Goal: Transaction & Acquisition: Book appointment/travel/reservation

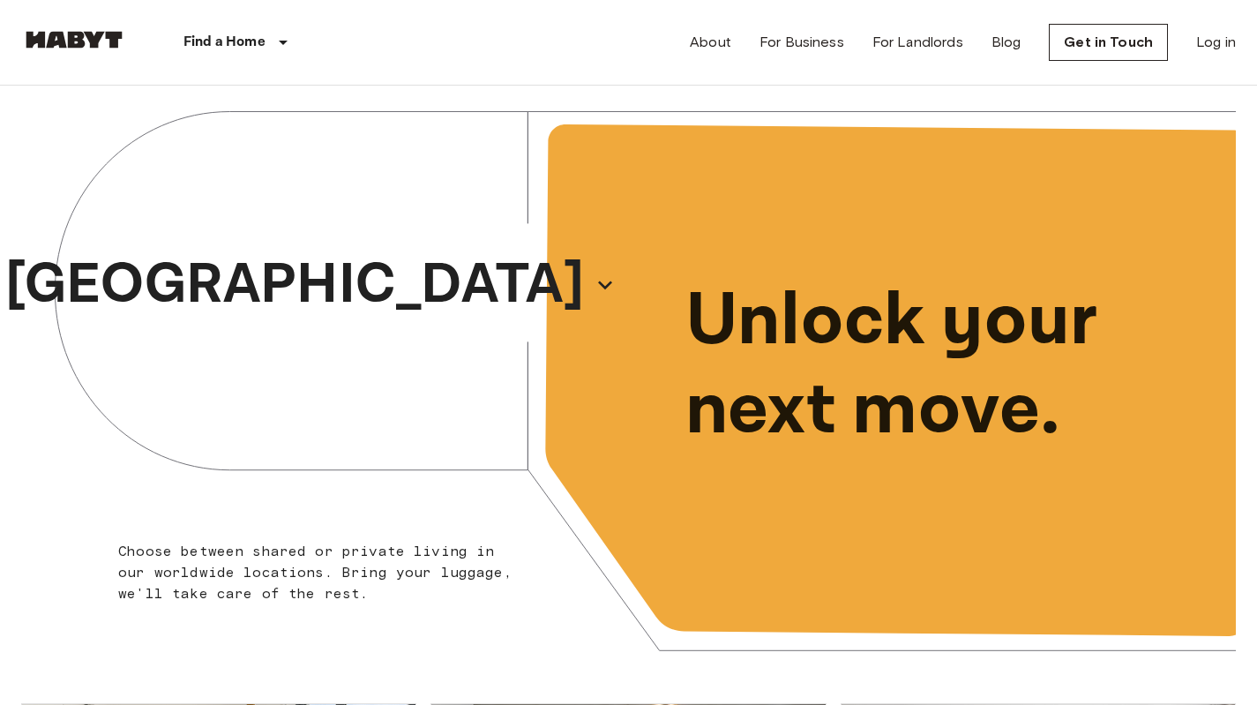
click at [1158, 104] on div "Unlock your next move." at bounding box center [933, 366] width 608 height 597
click at [724, 34] on link "About" at bounding box center [710, 42] width 41 height 21
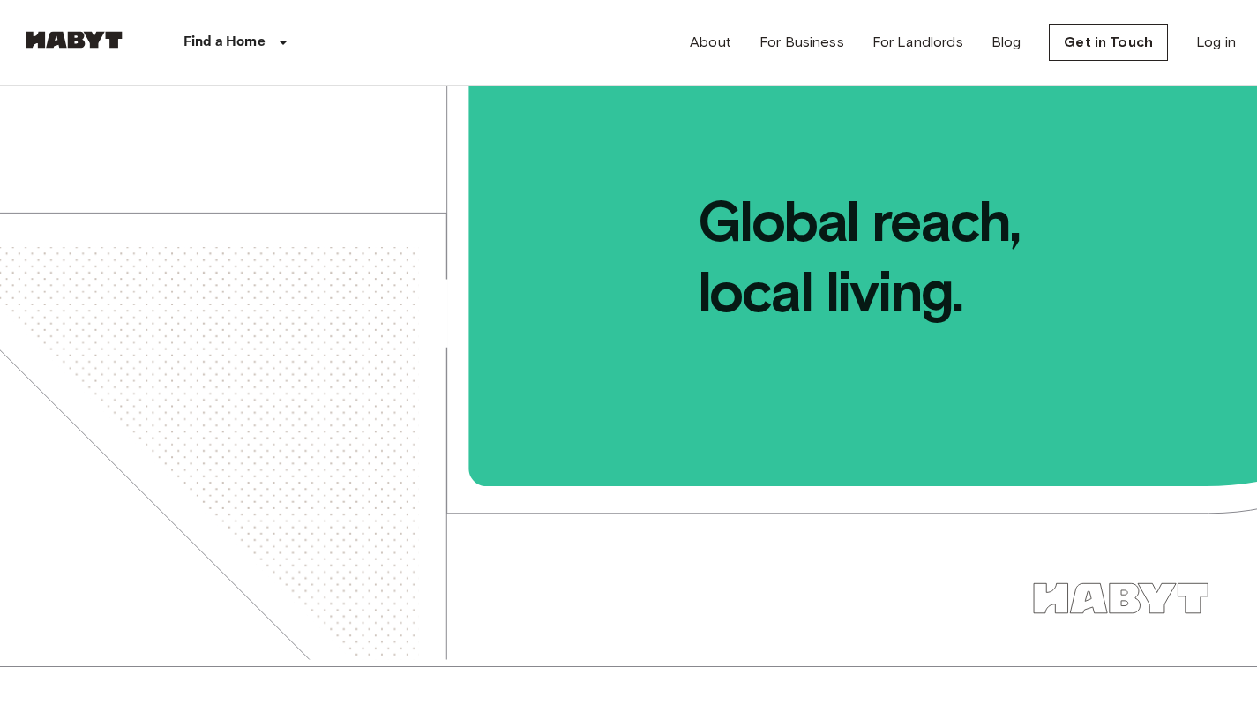
click at [656, 621] on img at bounding box center [628, 373] width 1257 height 574
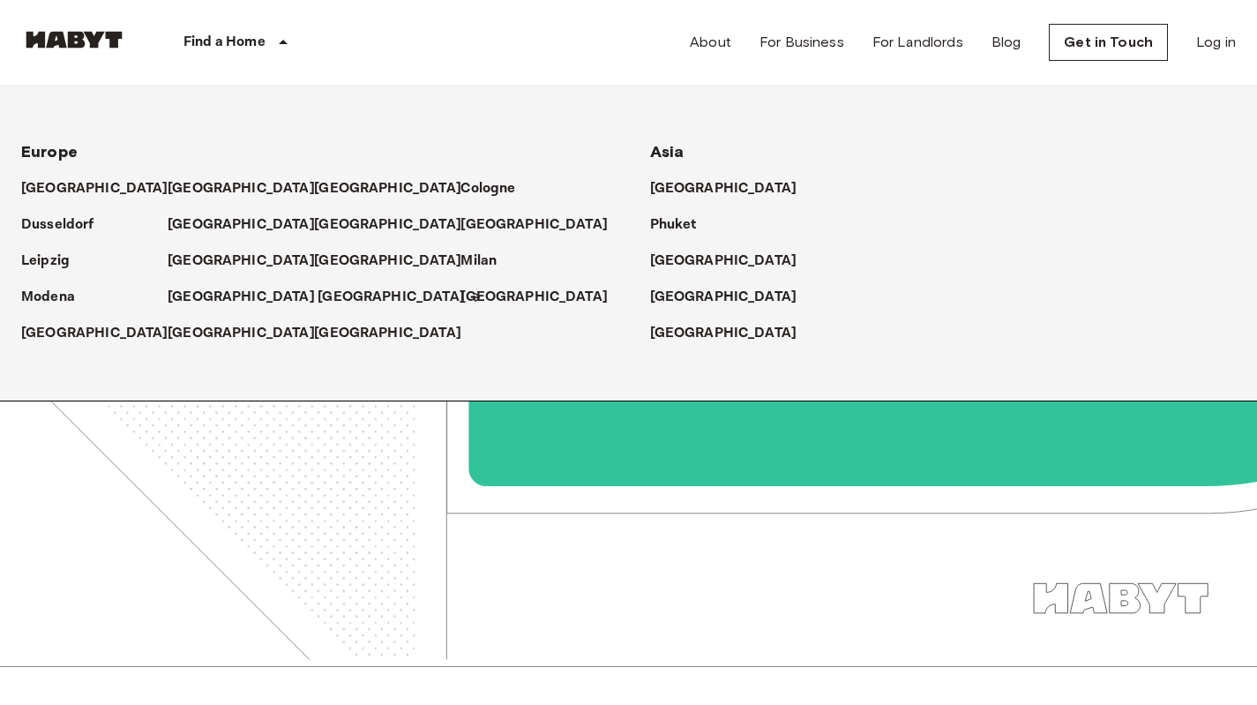
click at [318, 299] on p "[GEOGRAPHIC_DATA]" at bounding box center [391, 297] width 147 height 21
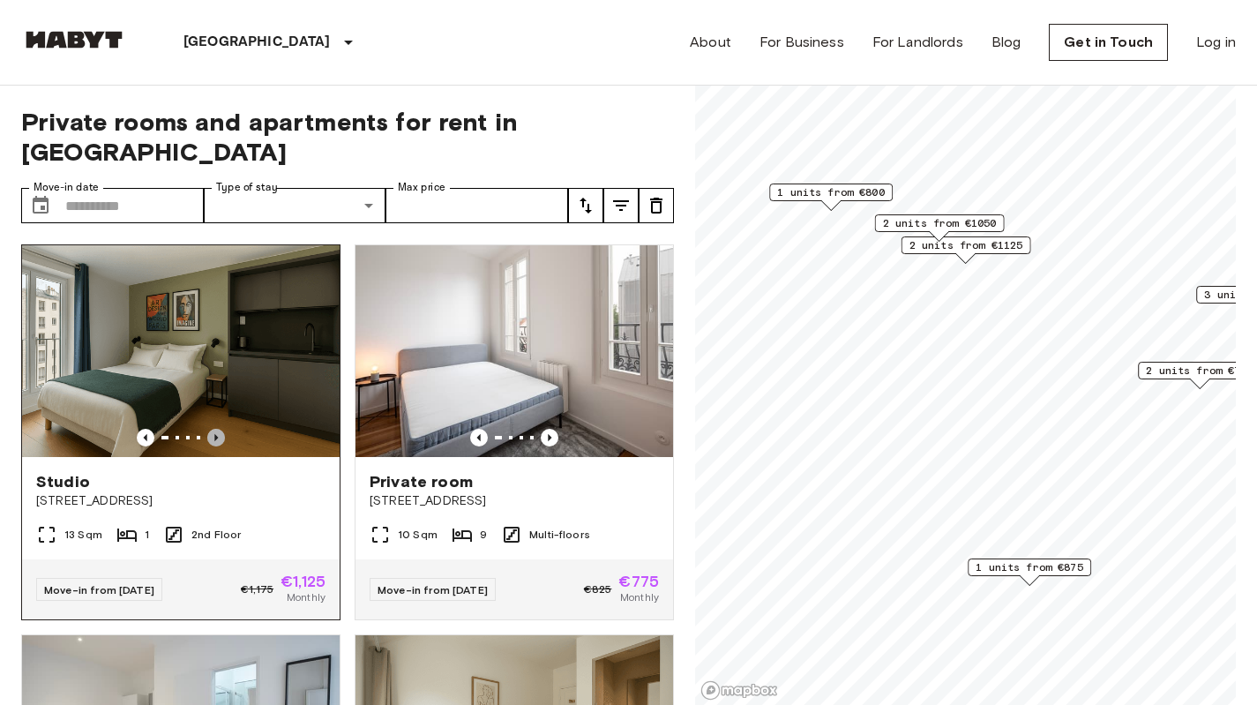
click at [214, 429] on icon "Previous image" at bounding box center [216, 438] width 18 height 18
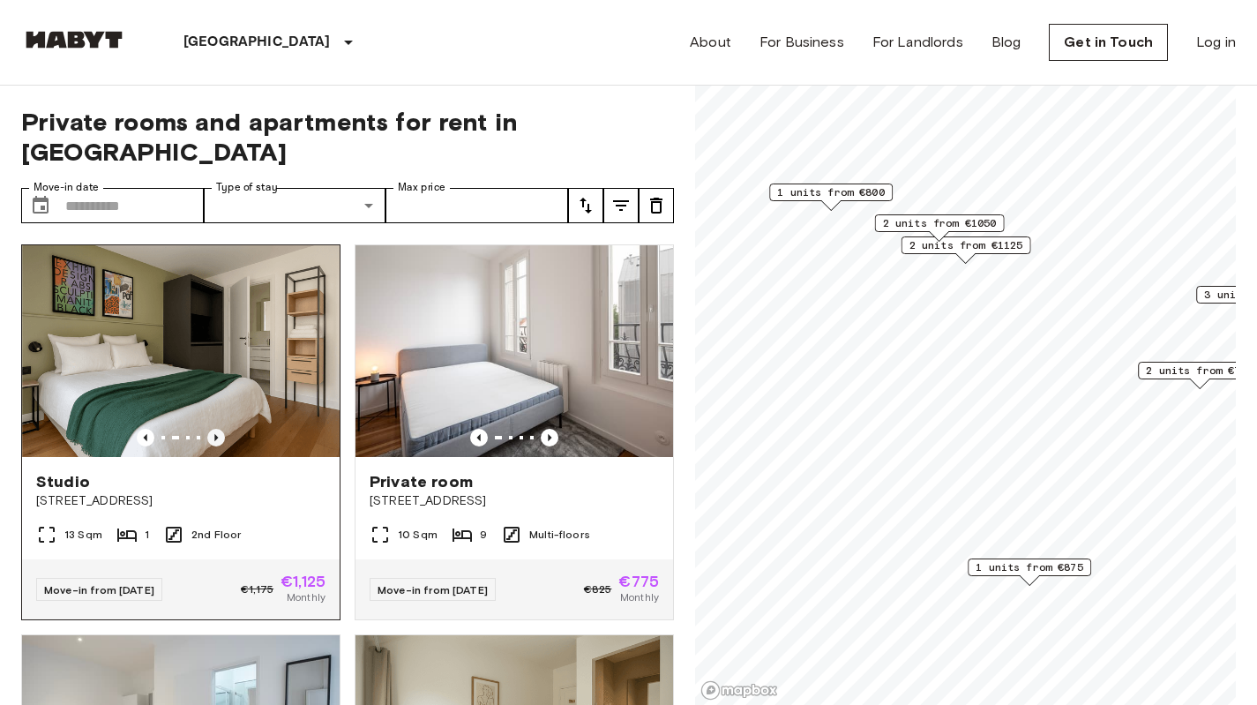
click at [214, 429] on icon "Previous image" at bounding box center [216, 438] width 18 height 18
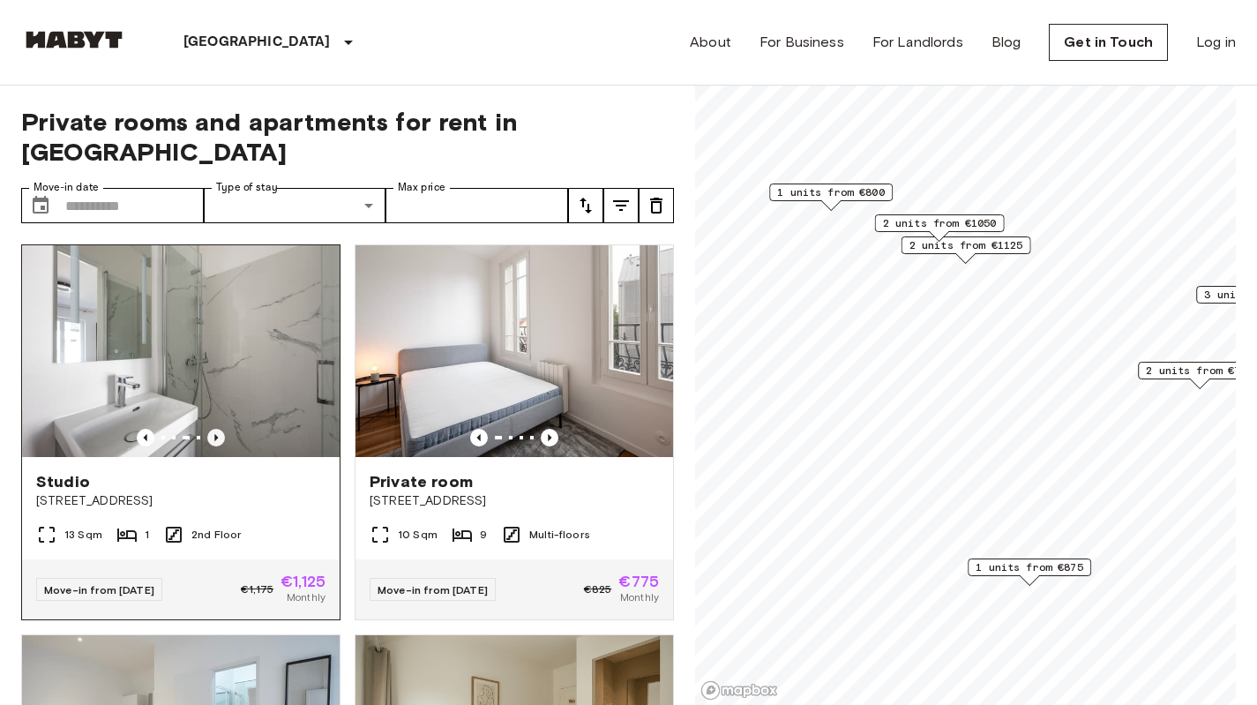
click at [214, 429] on icon "Previous image" at bounding box center [216, 438] width 18 height 18
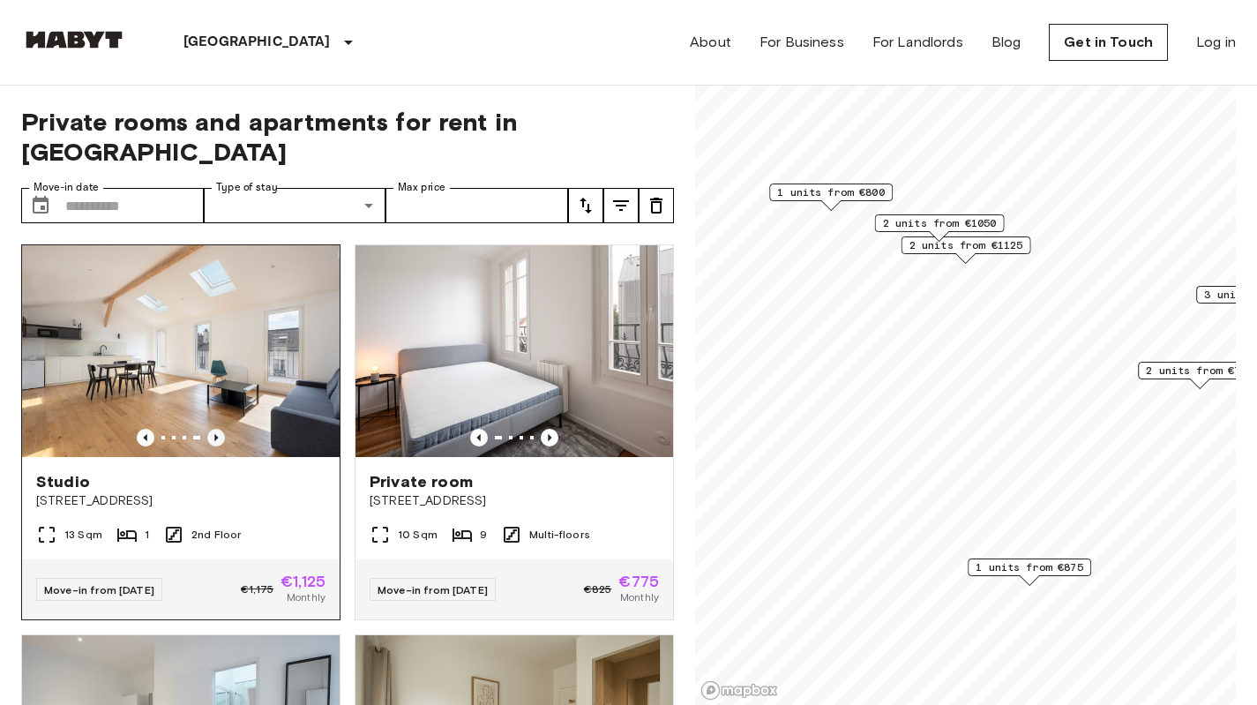
click at [214, 429] on icon "Previous image" at bounding box center [216, 438] width 18 height 18
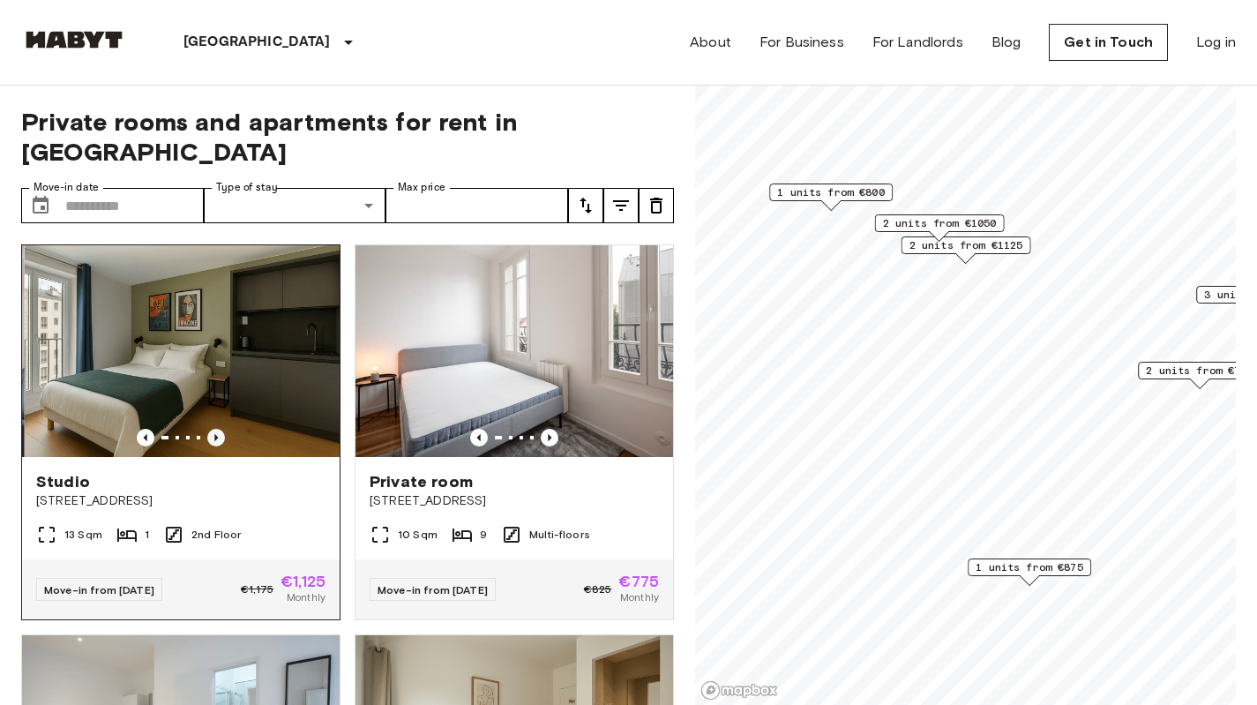
click at [214, 429] on icon "Previous image" at bounding box center [216, 438] width 18 height 18
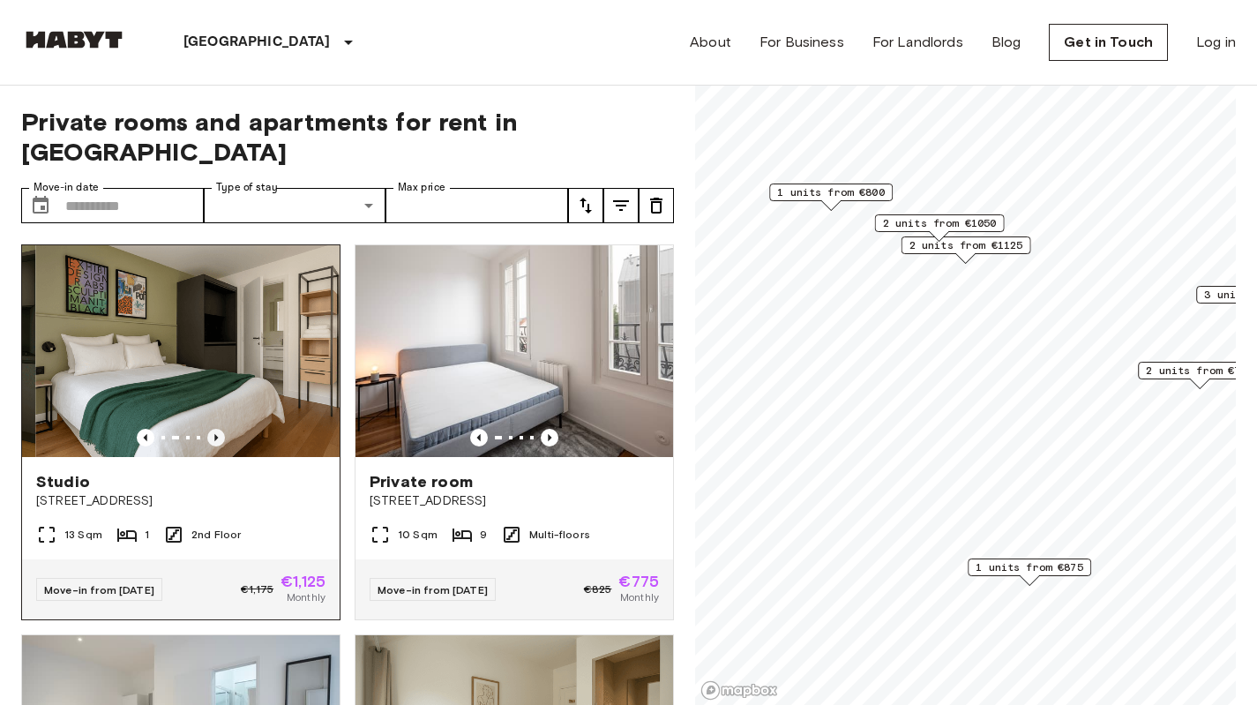
click at [214, 429] on icon "Previous image" at bounding box center [216, 438] width 18 height 18
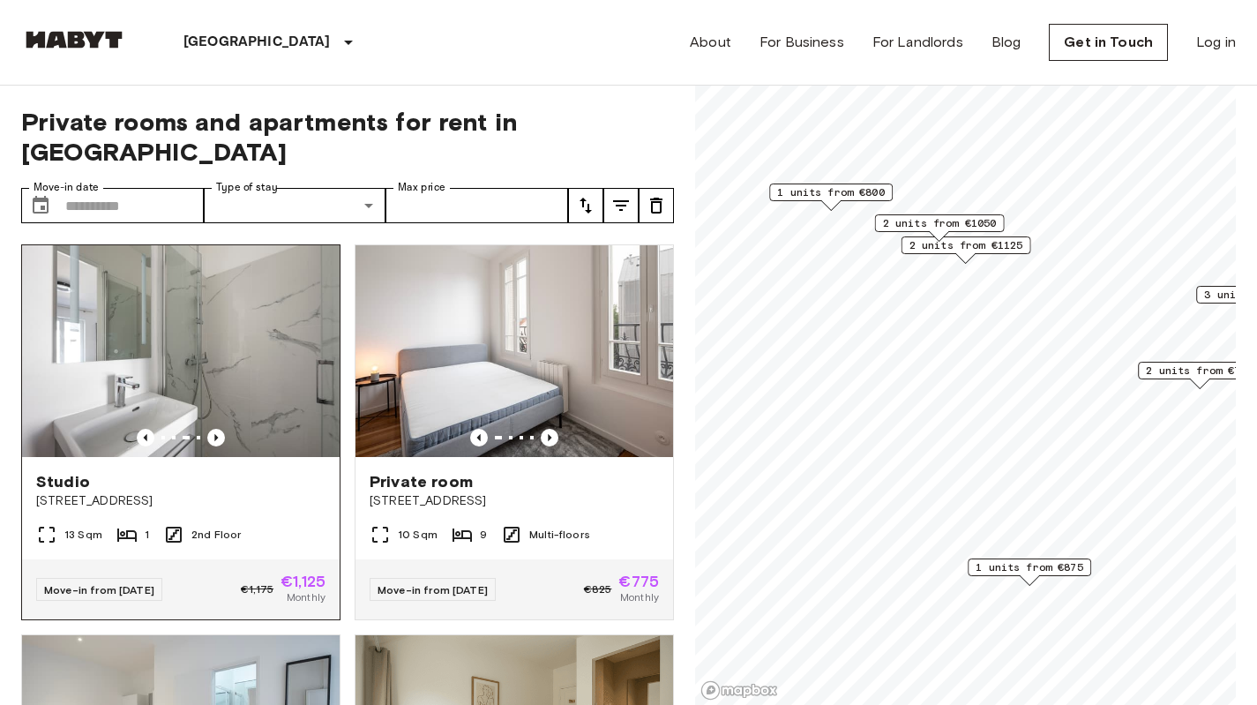
click at [219, 366] on img at bounding box center [181, 351] width 318 height 212
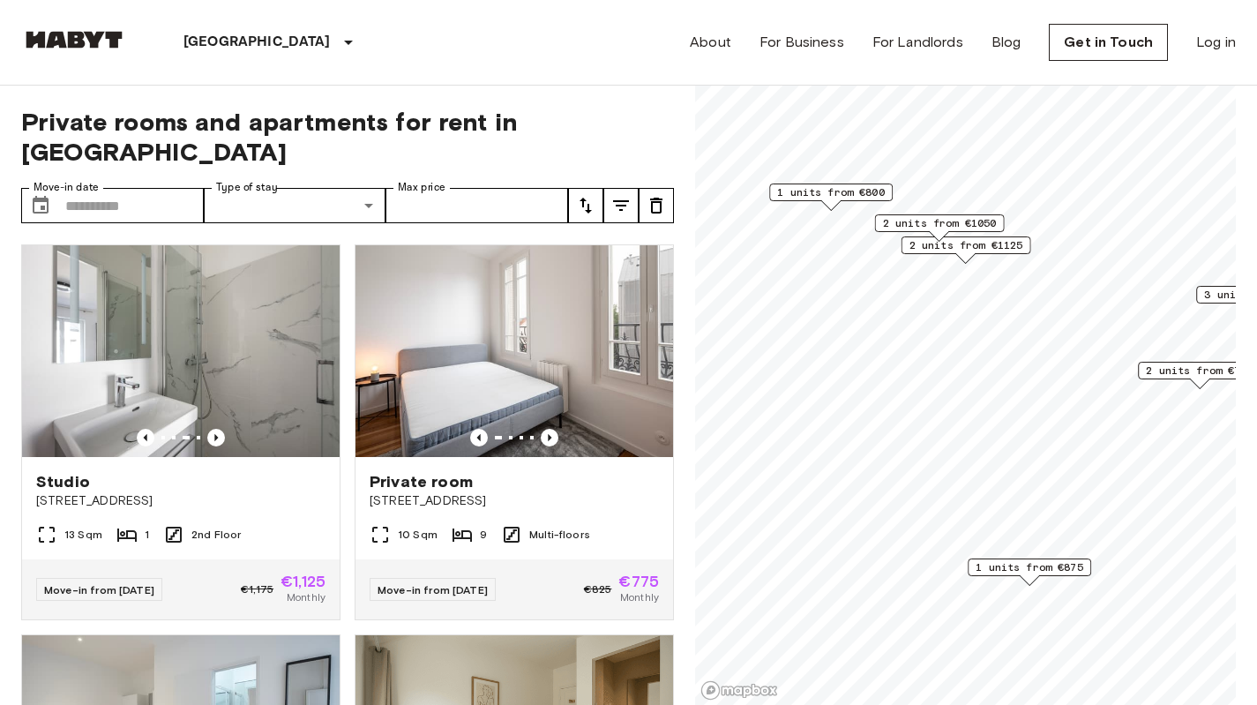
click at [1049, 567] on span "1 units from €875" at bounding box center [1030, 567] width 108 height 16
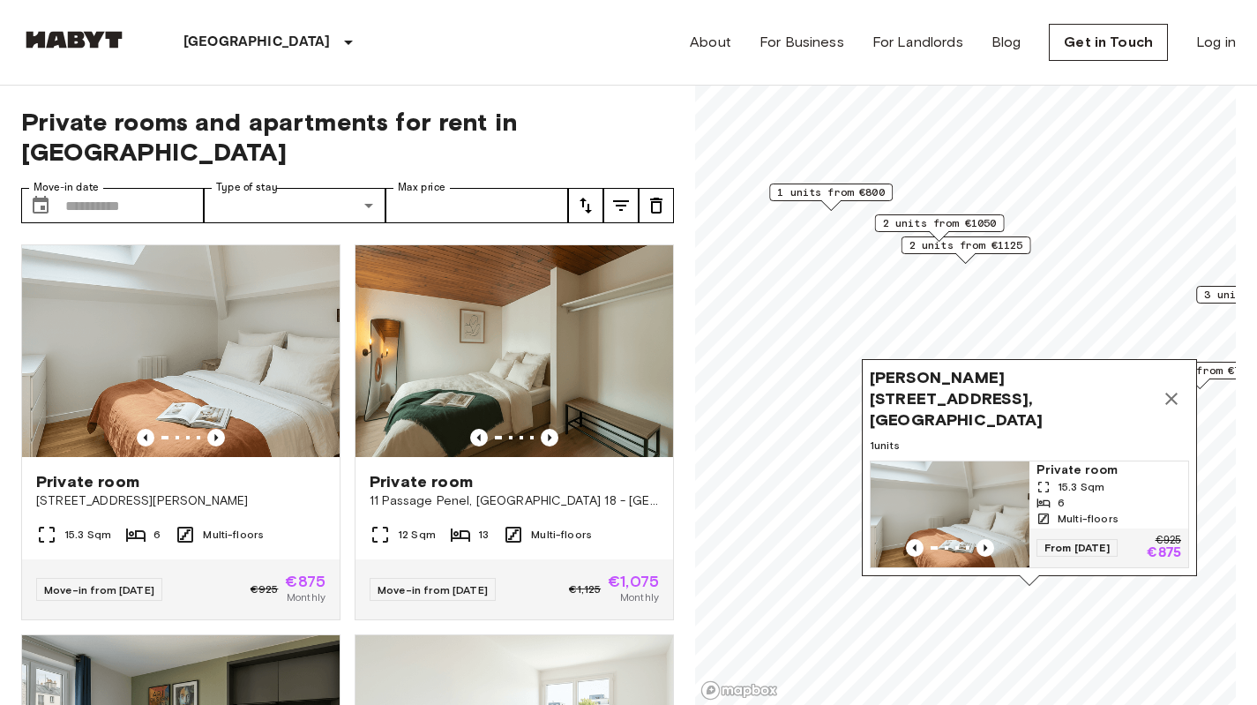
scroll to position [755, 0]
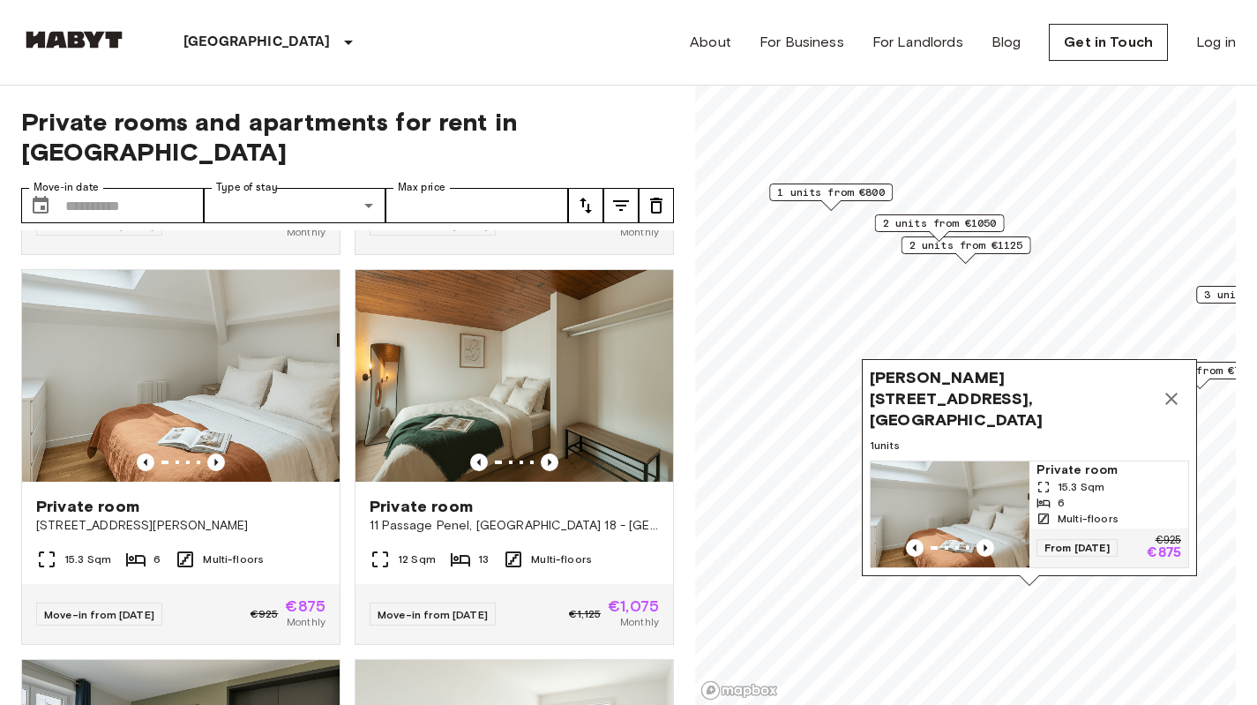
click at [1176, 389] on icon "Map marker" at bounding box center [1171, 398] width 21 height 21
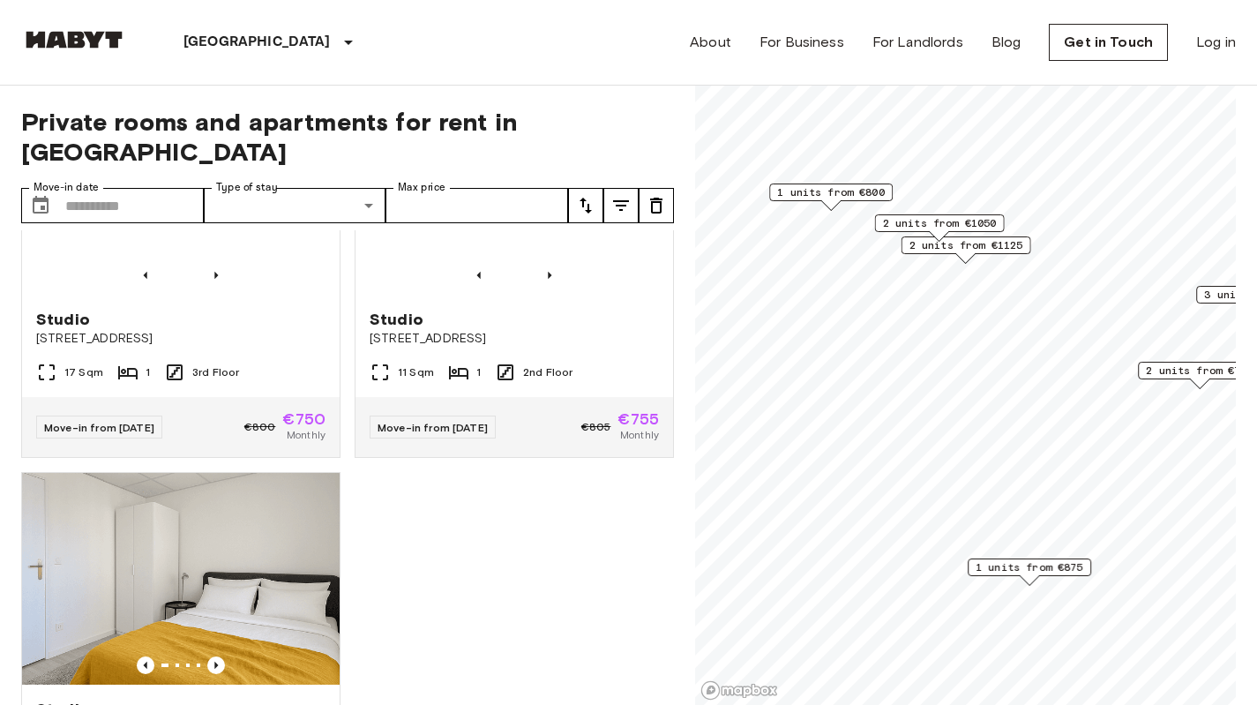
scroll to position [1936, 0]
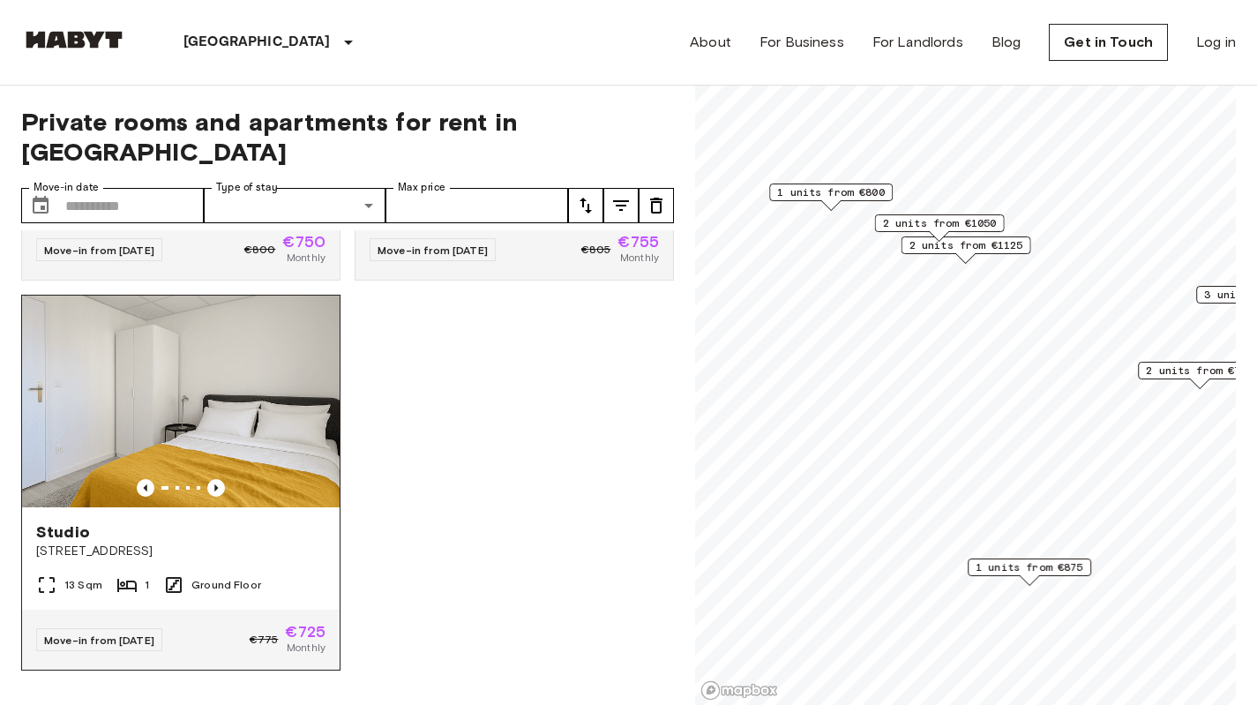
click at [172, 421] on img at bounding box center [181, 402] width 318 height 212
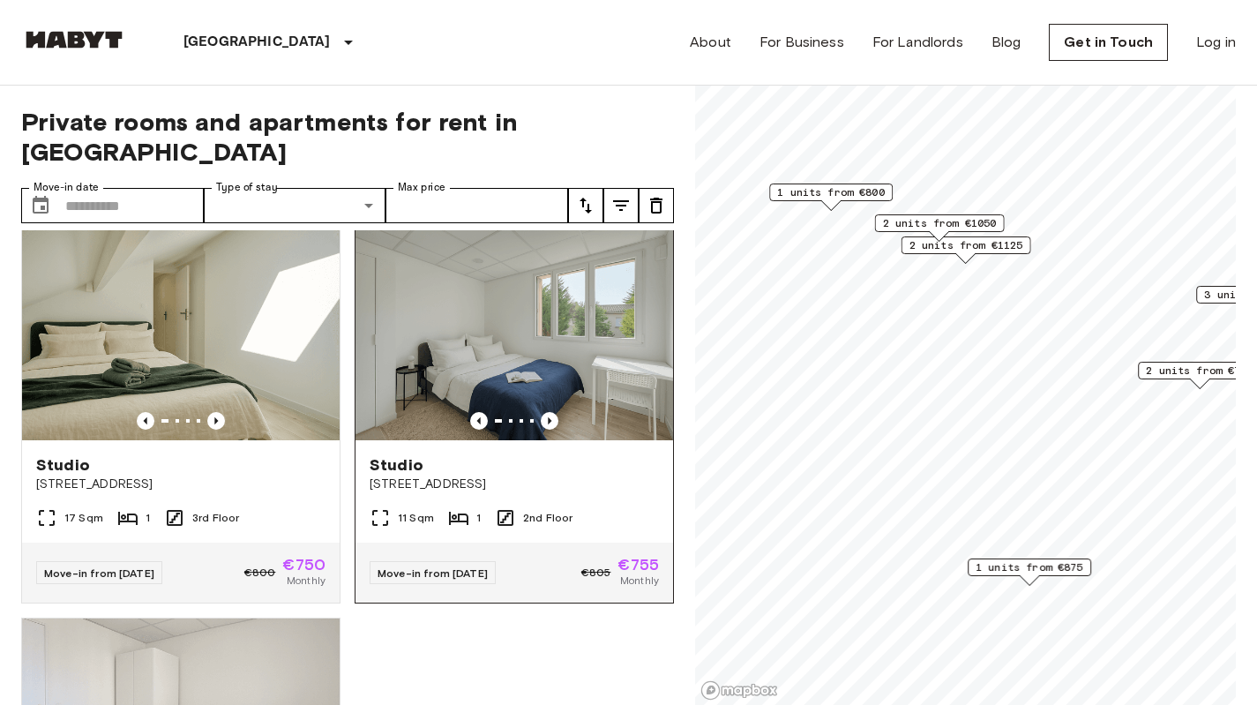
scroll to position [1557, 0]
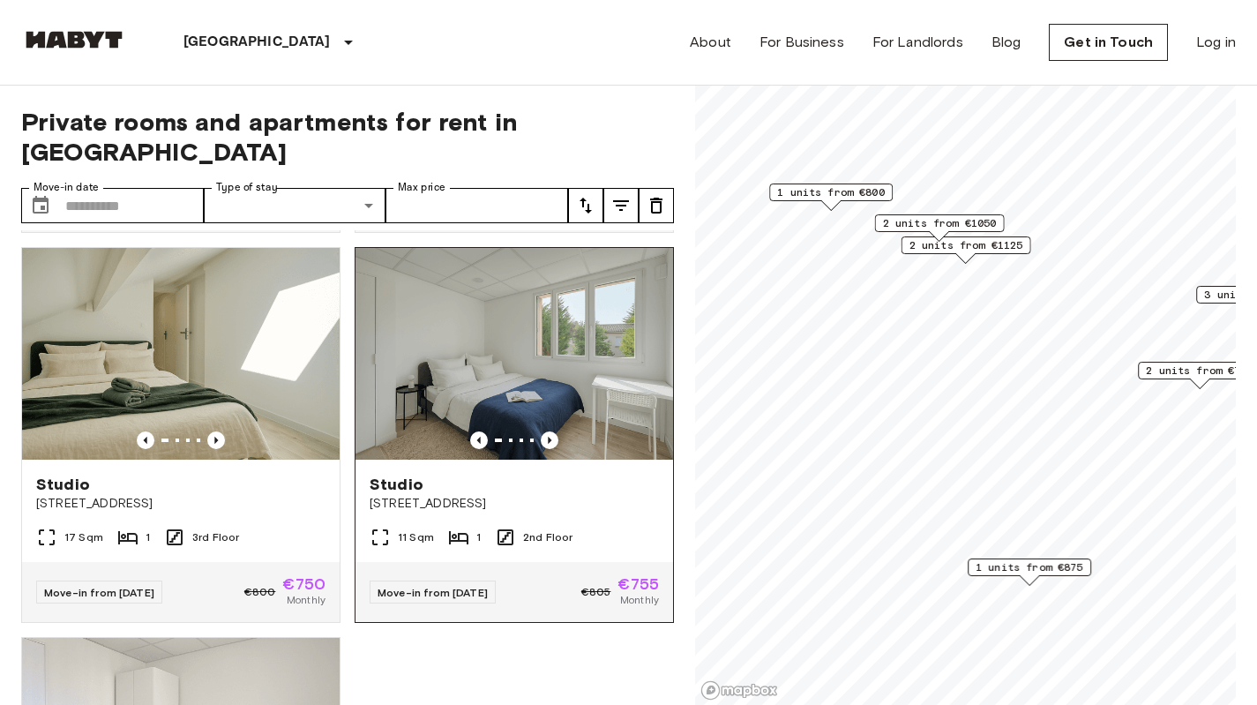
click at [458, 391] on img at bounding box center [515, 354] width 318 height 212
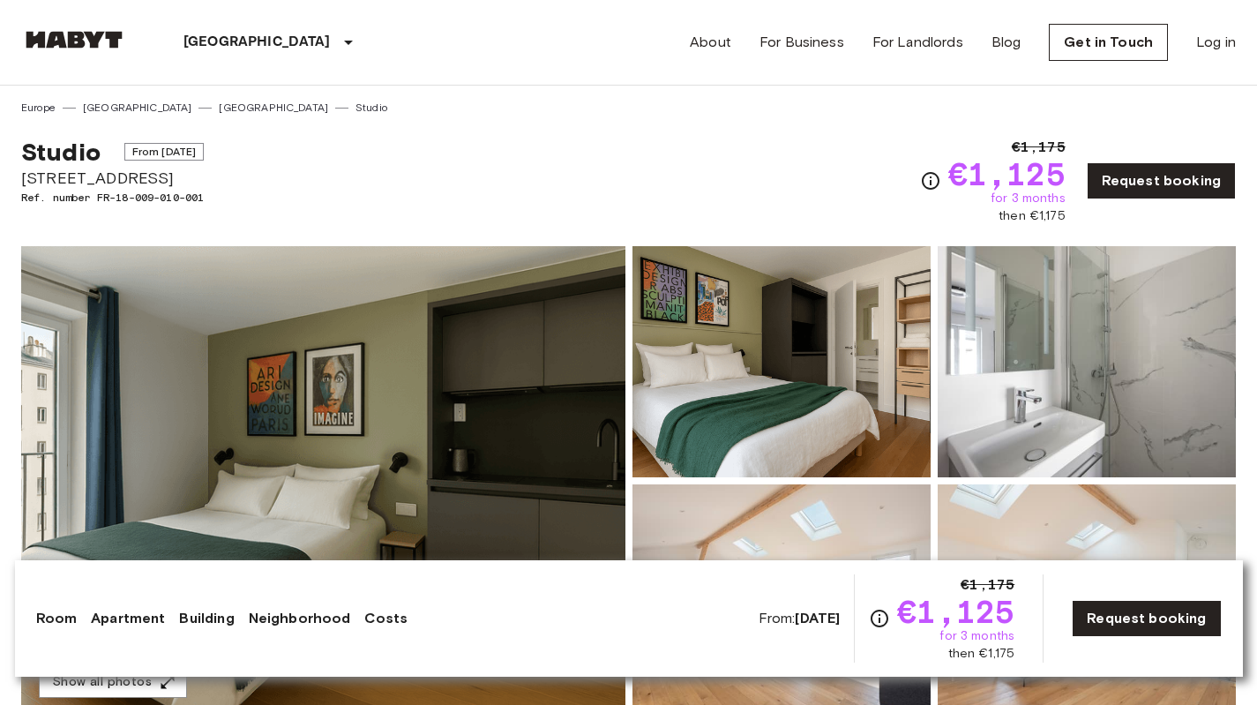
click at [250, 496] on img at bounding box center [323, 480] width 604 height 469
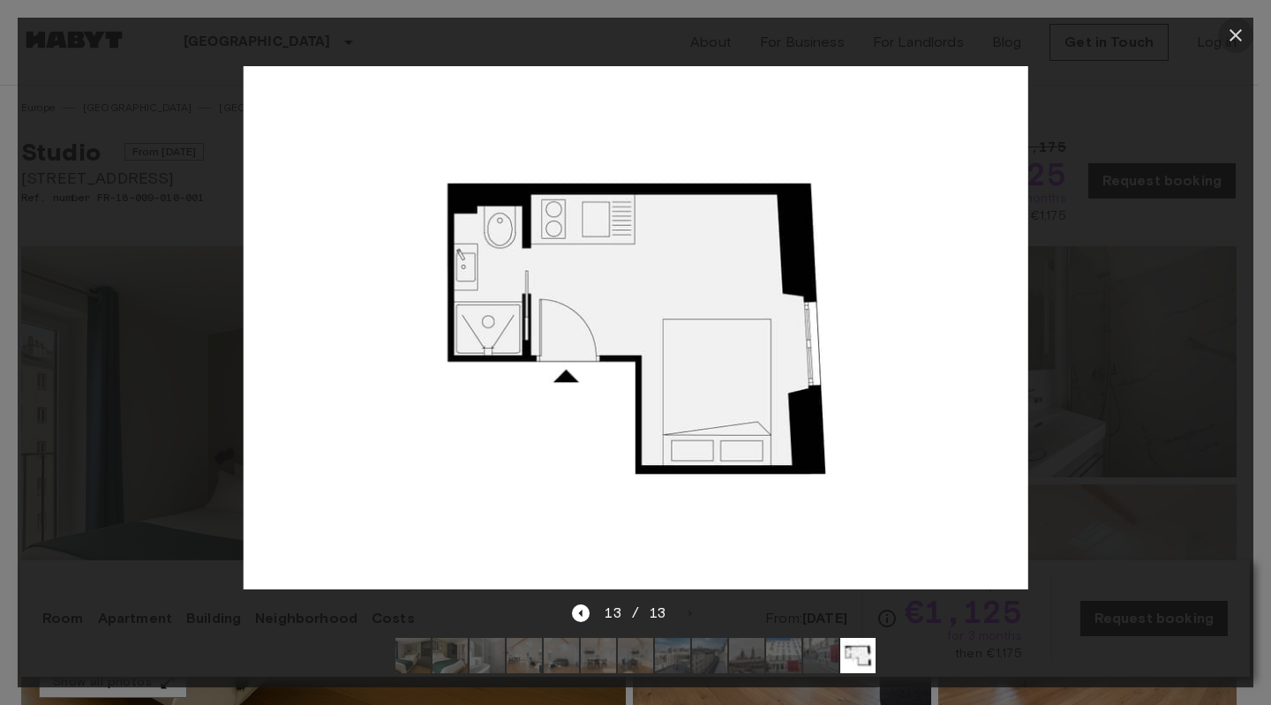
click at [1234, 29] on icon "button" at bounding box center [1235, 35] width 21 height 21
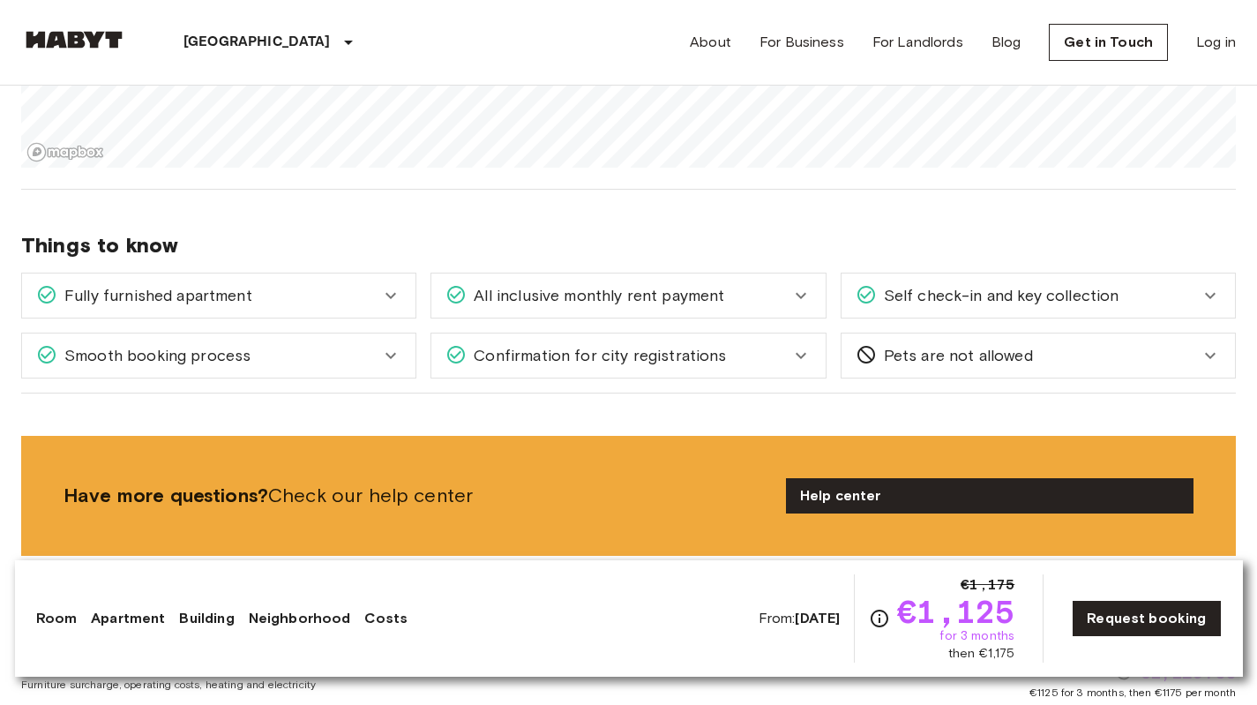
scroll to position [1347, 0]
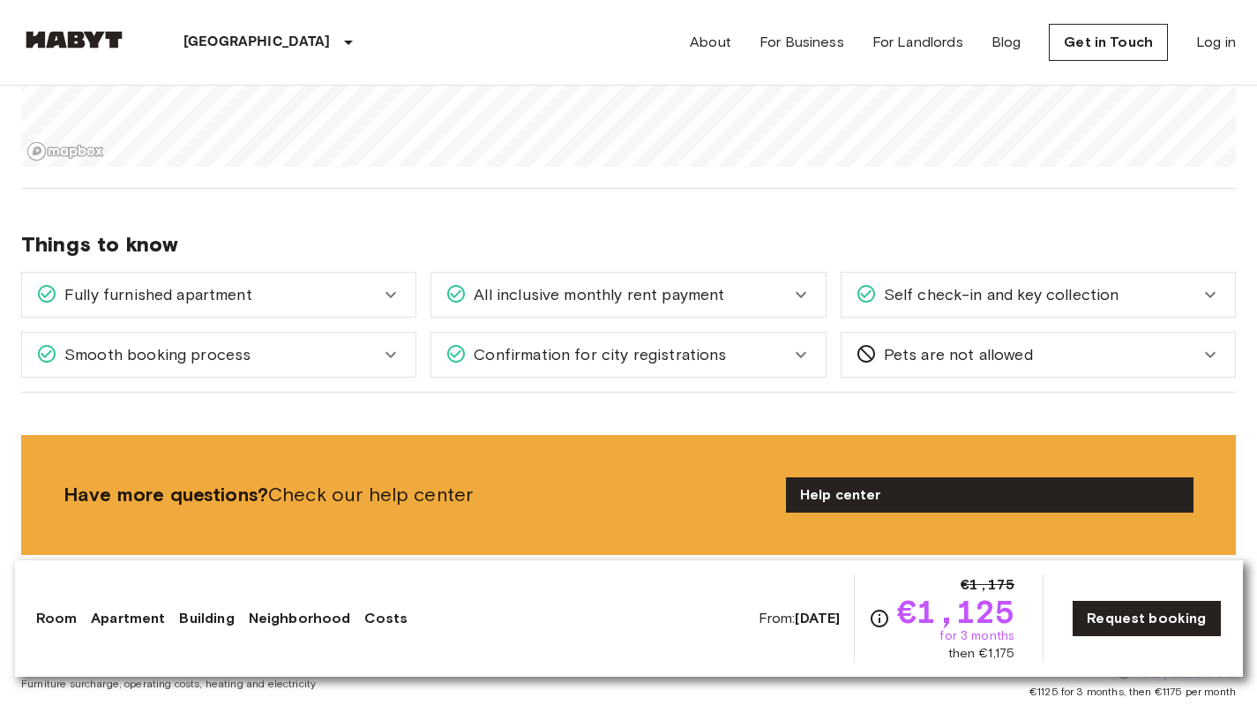
click at [633, 294] on span "All inclusive monthly rent payment" at bounding box center [596, 294] width 258 height 23
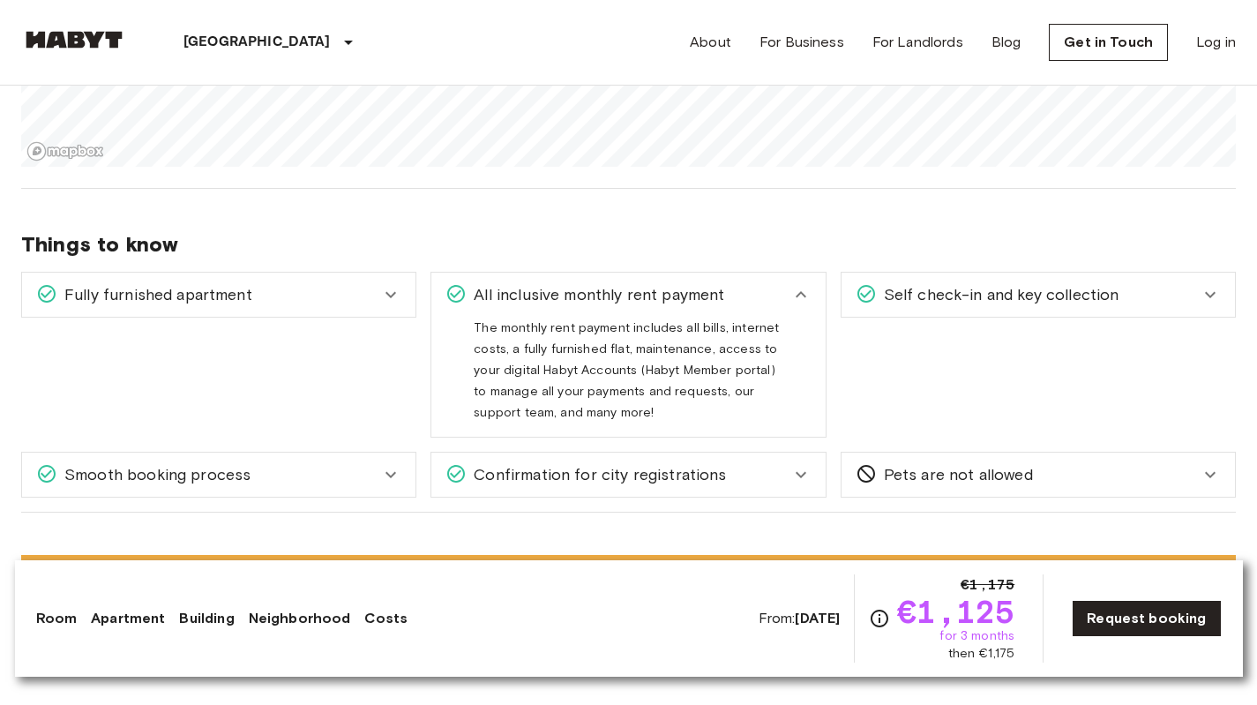
click at [614, 462] on div "Confirmation for city registrations" at bounding box center [629, 475] width 394 height 44
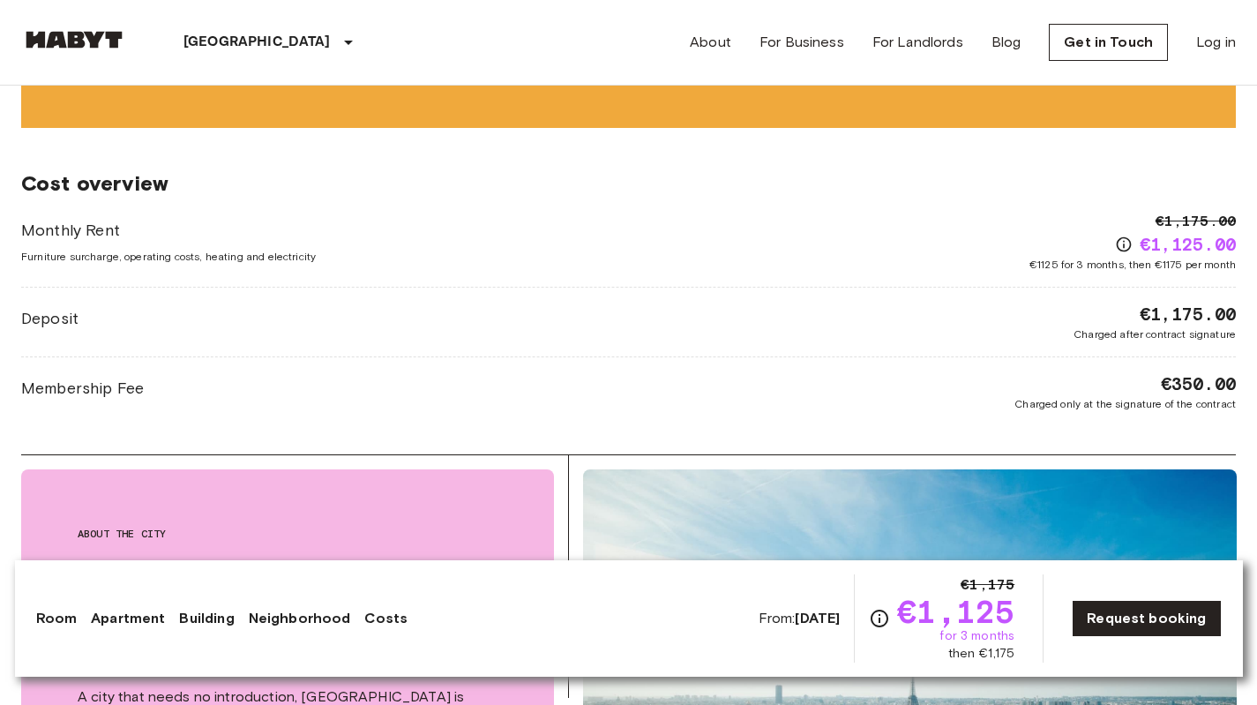
scroll to position [2165, 0]
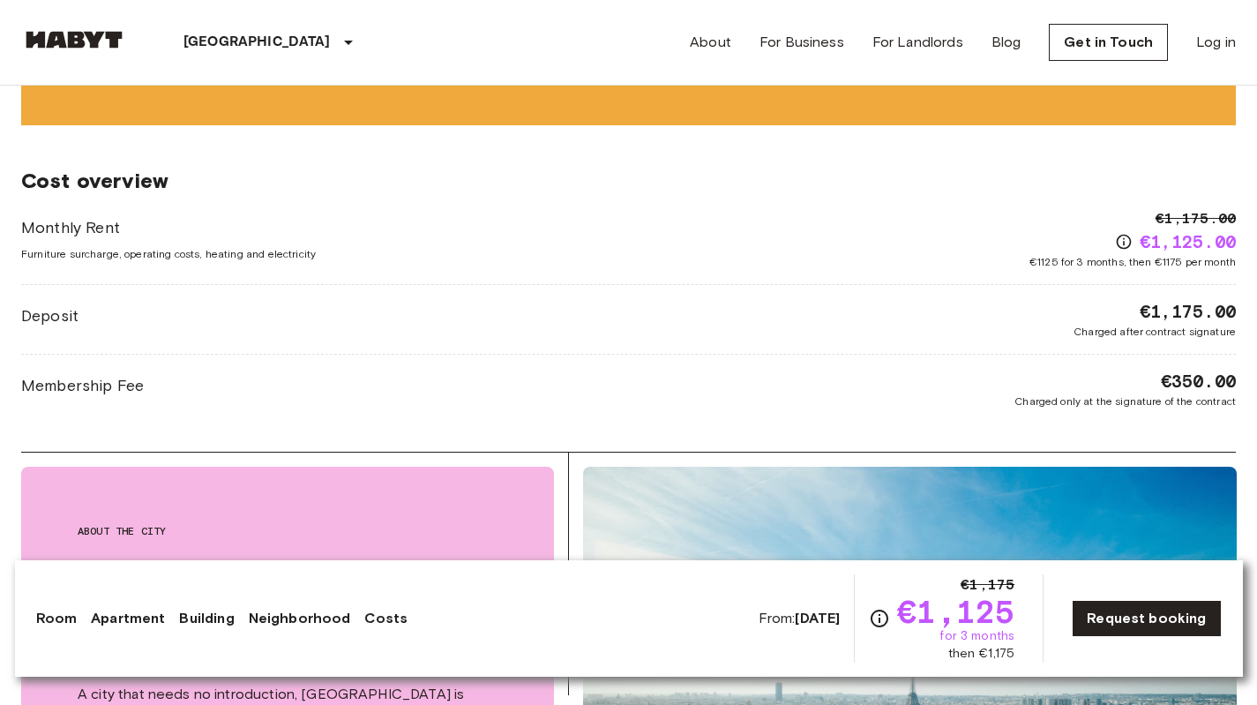
click at [614, 467] on img at bounding box center [910, 695] width 654 height 457
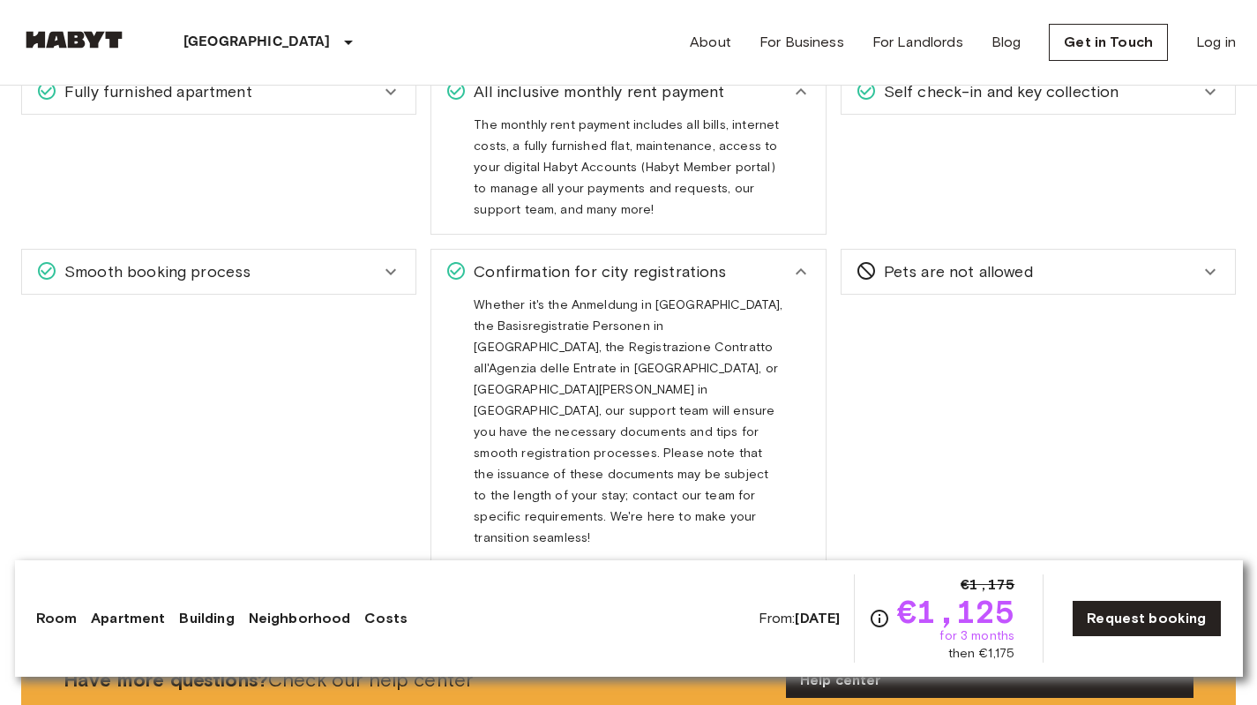
scroll to position [1540, 0]
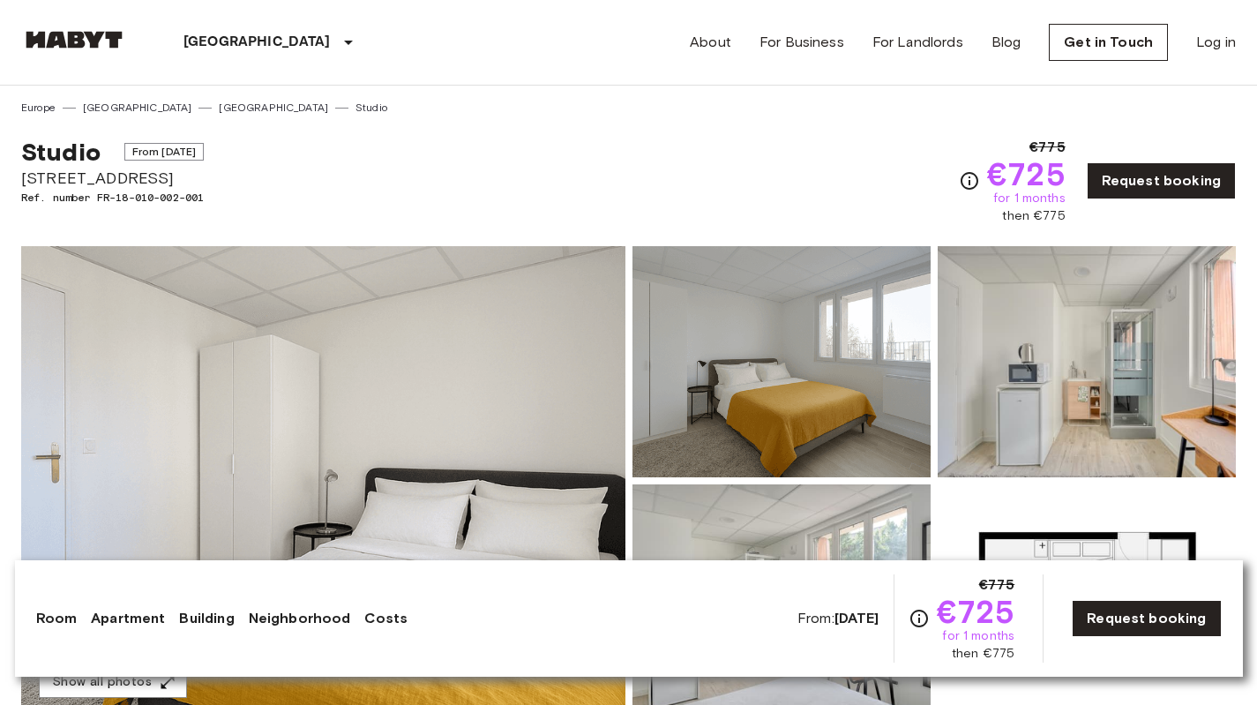
click at [172, 421] on img at bounding box center [323, 480] width 604 height 469
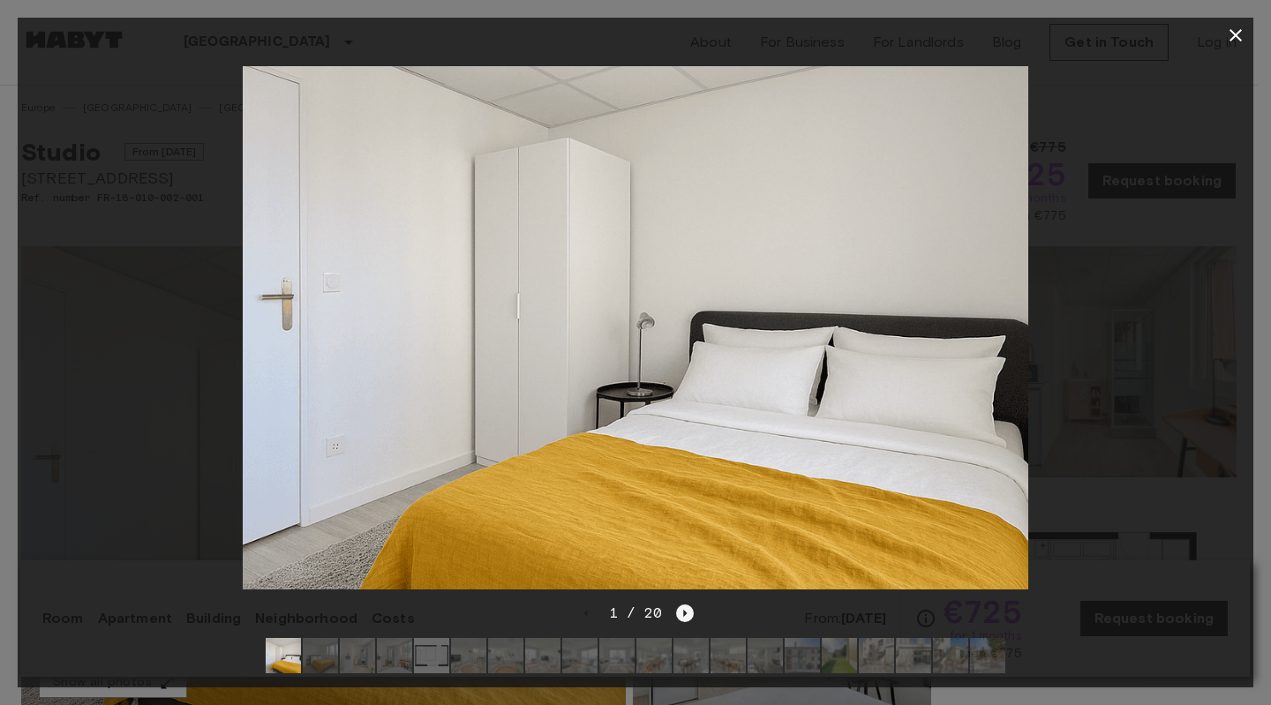
click at [684, 610] on icon "Next image" at bounding box center [686, 613] width 4 height 7
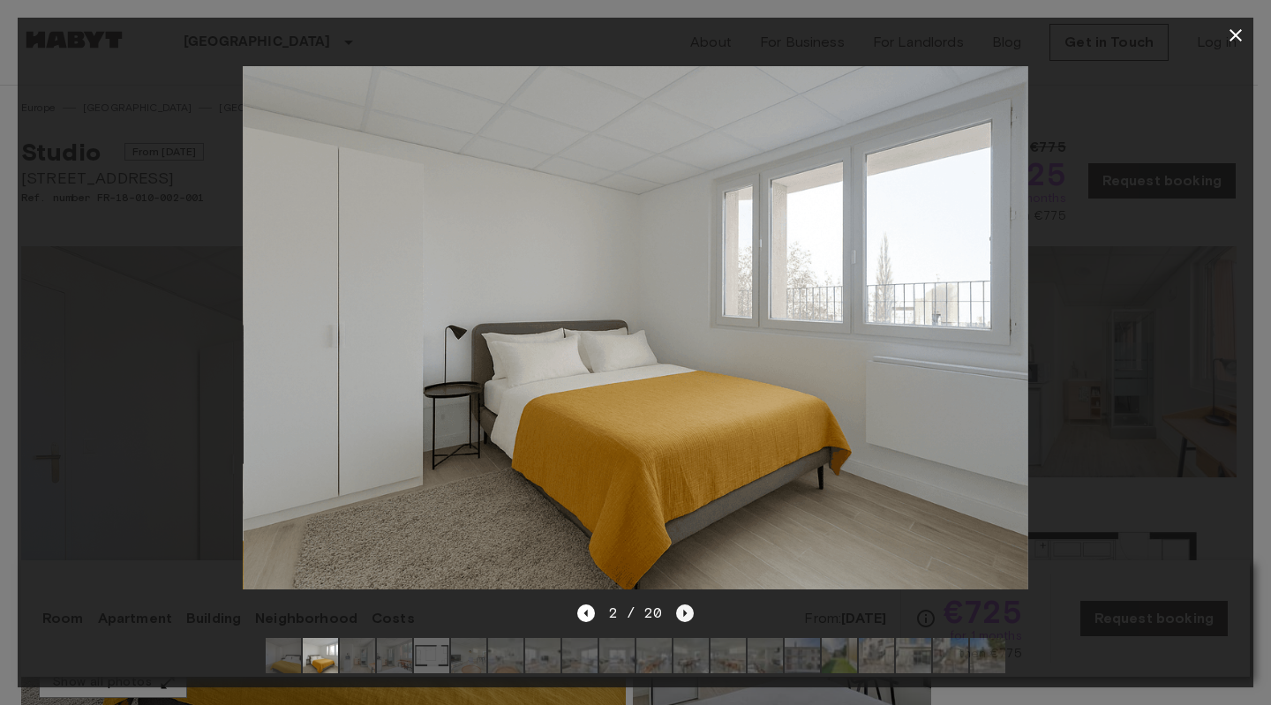
click at [684, 610] on icon "Next image" at bounding box center [686, 613] width 4 height 7
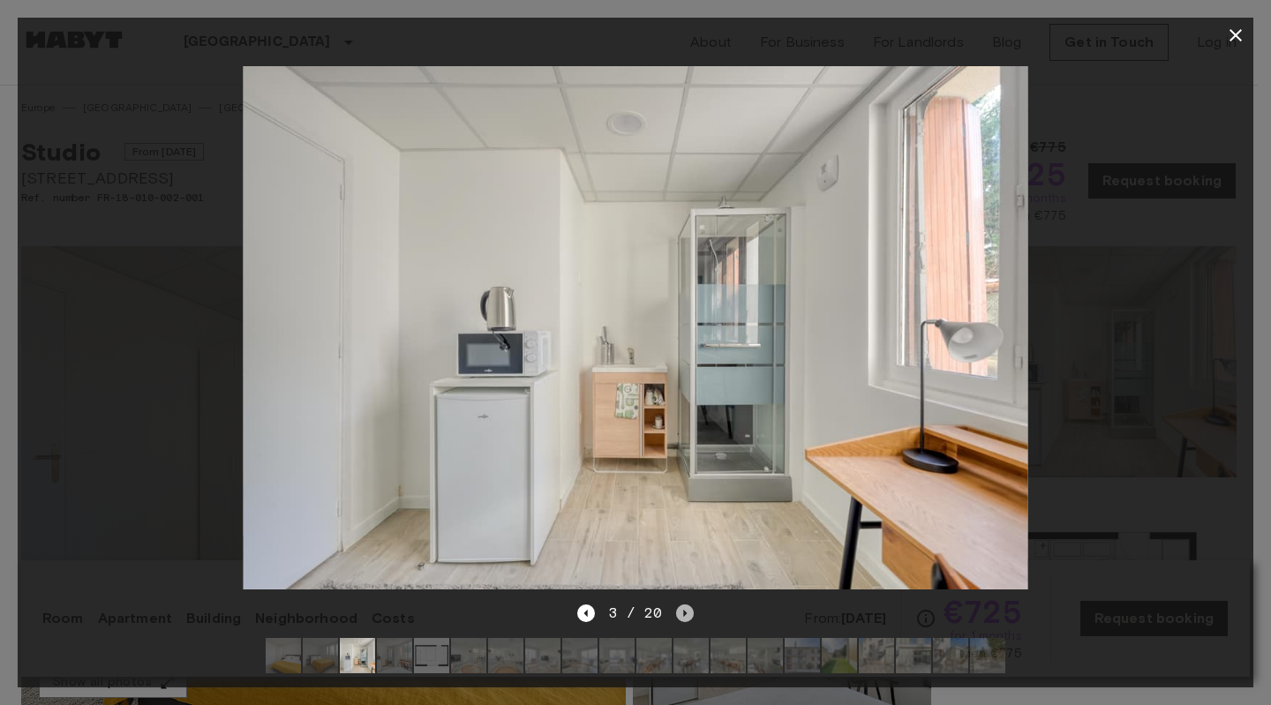
click at [684, 610] on icon "Next image" at bounding box center [686, 613] width 4 height 7
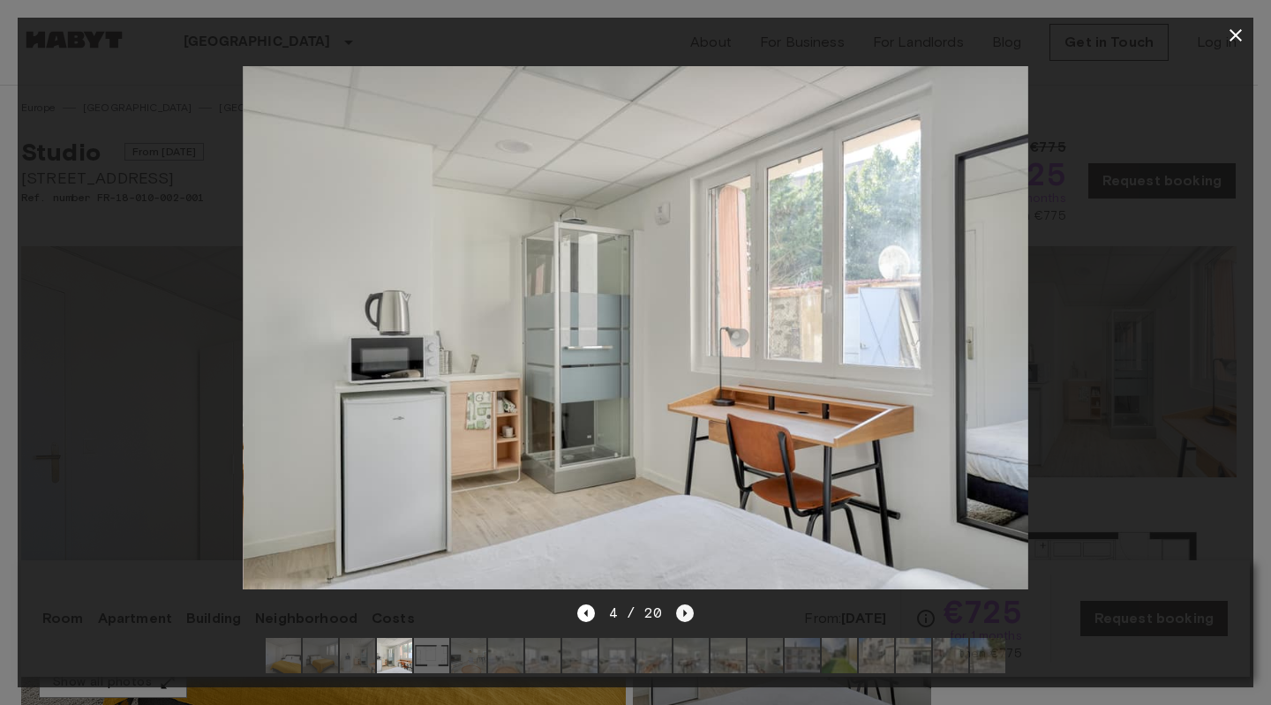
click at [684, 610] on icon "Next image" at bounding box center [686, 613] width 4 height 7
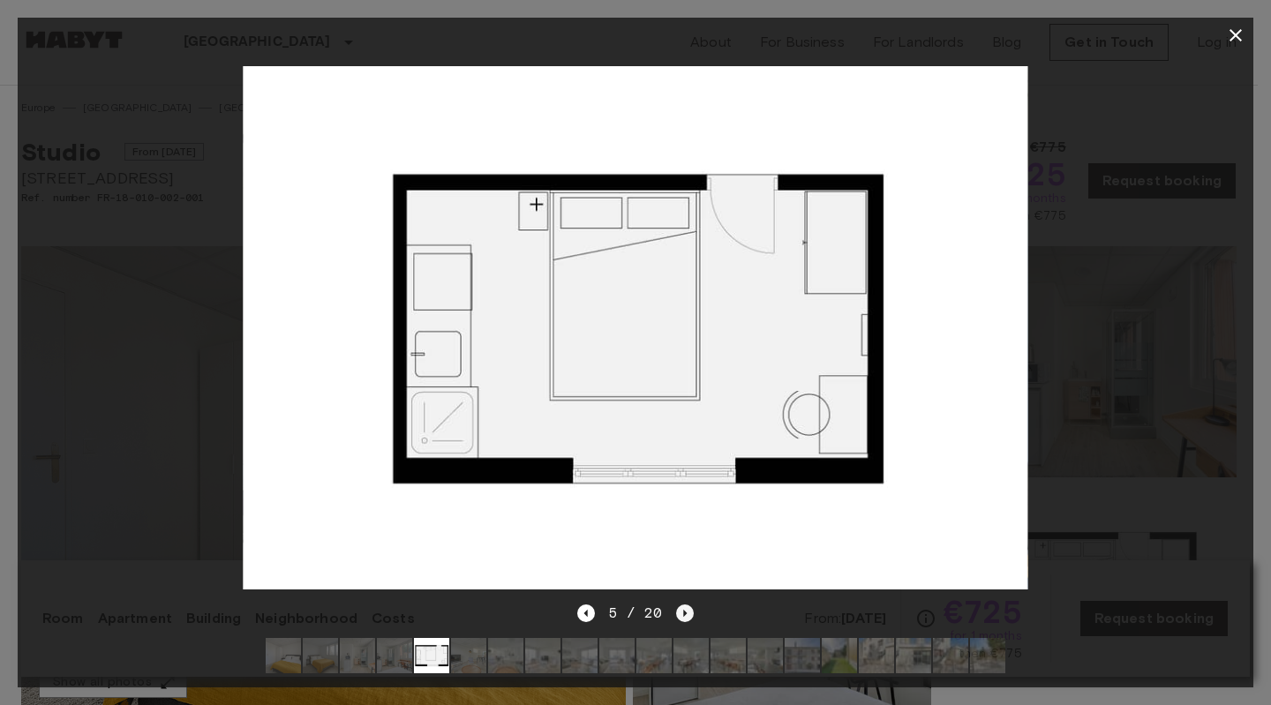
click at [684, 610] on icon "Next image" at bounding box center [686, 613] width 4 height 7
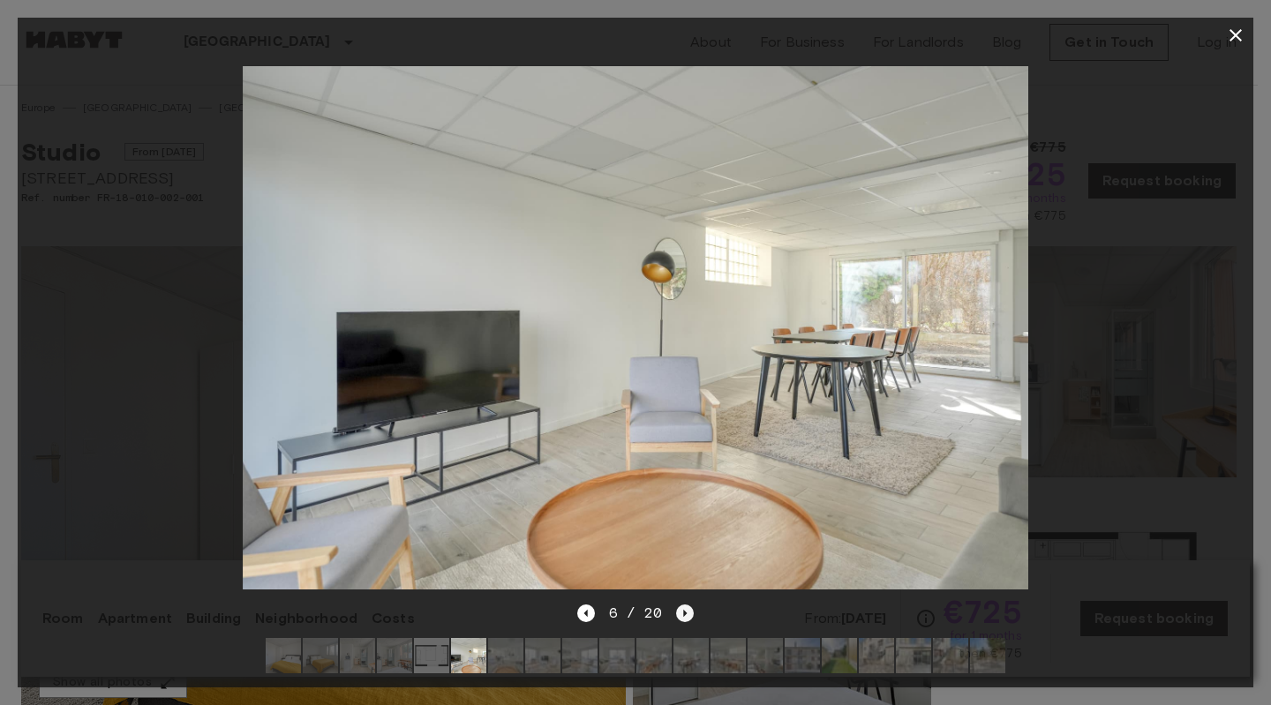
click at [684, 610] on icon "Next image" at bounding box center [686, 613] width 4 height 7
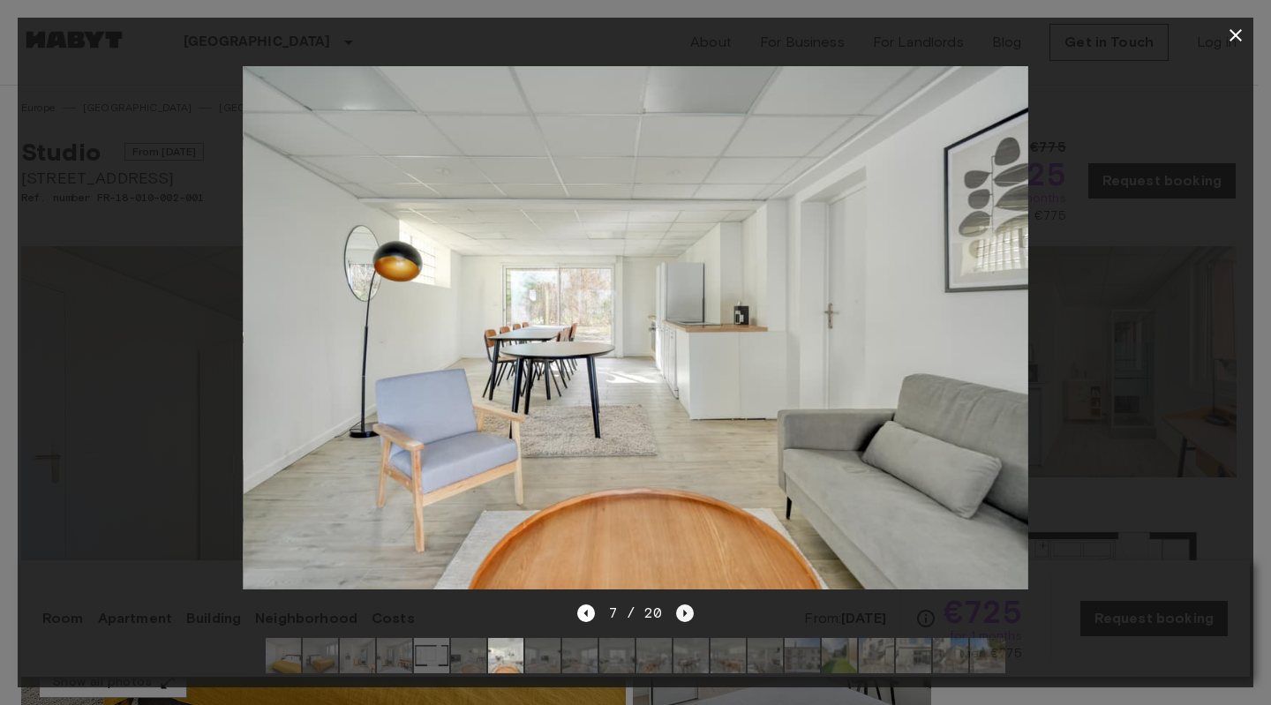
click at [684, 610] on icon "Next image" at bounding box center [686, 613] width 4 height 7
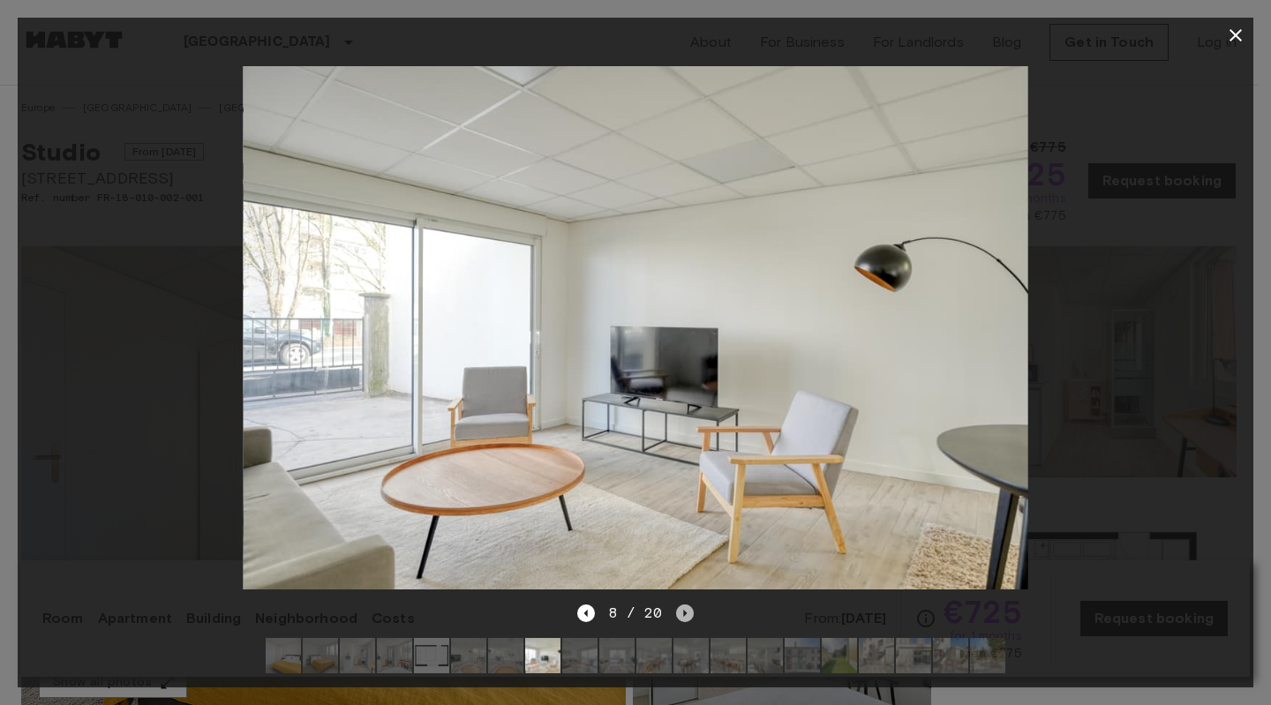
click at [684, 610] on icon "Next image" at bounding box center [686, 613] width 4 height 7
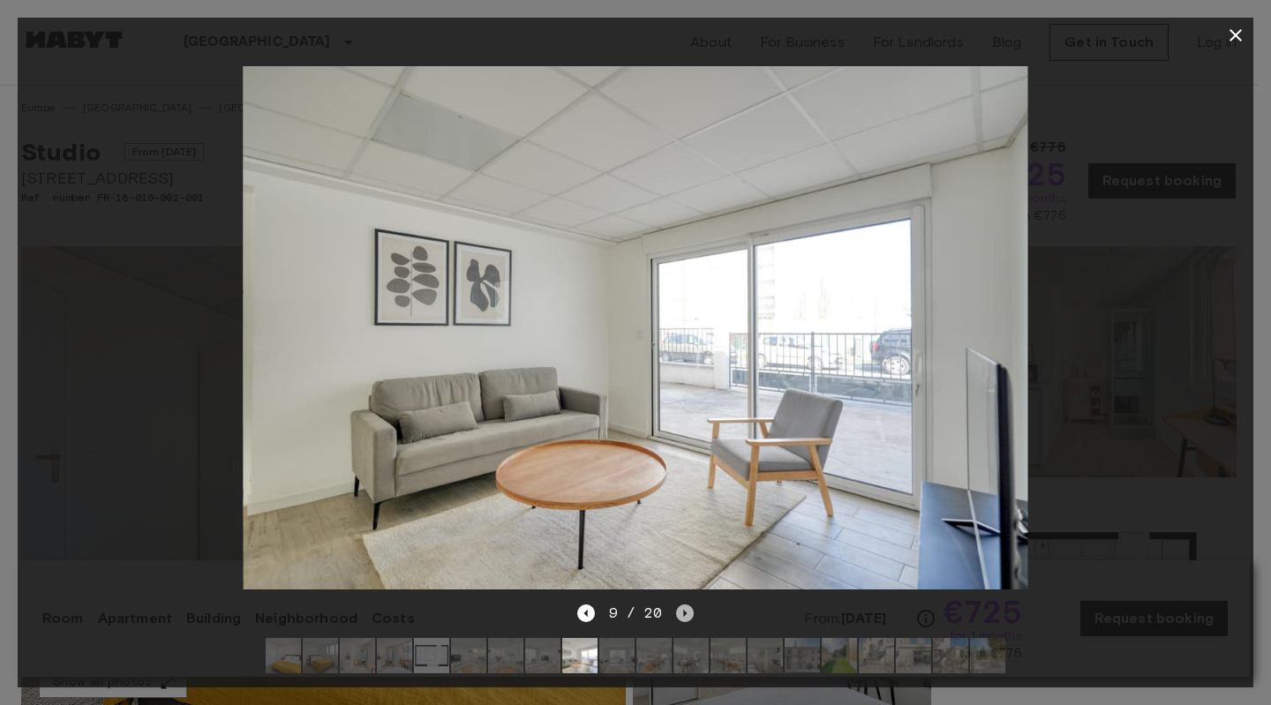
click at [684, 610] on icon "Next image" at bounding box center [686, 613] width 4 height 7
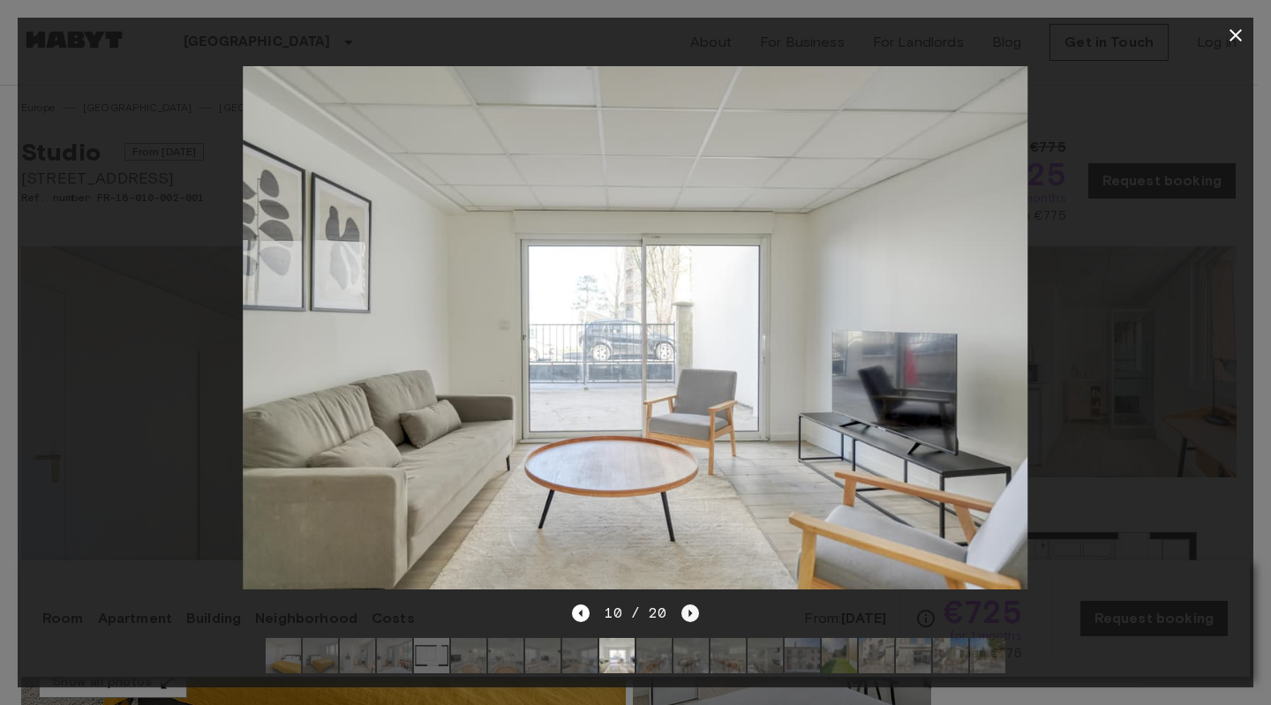
click at [684, 604] on icon "Next image" at bounding box center [690, 613] width 18 height 18
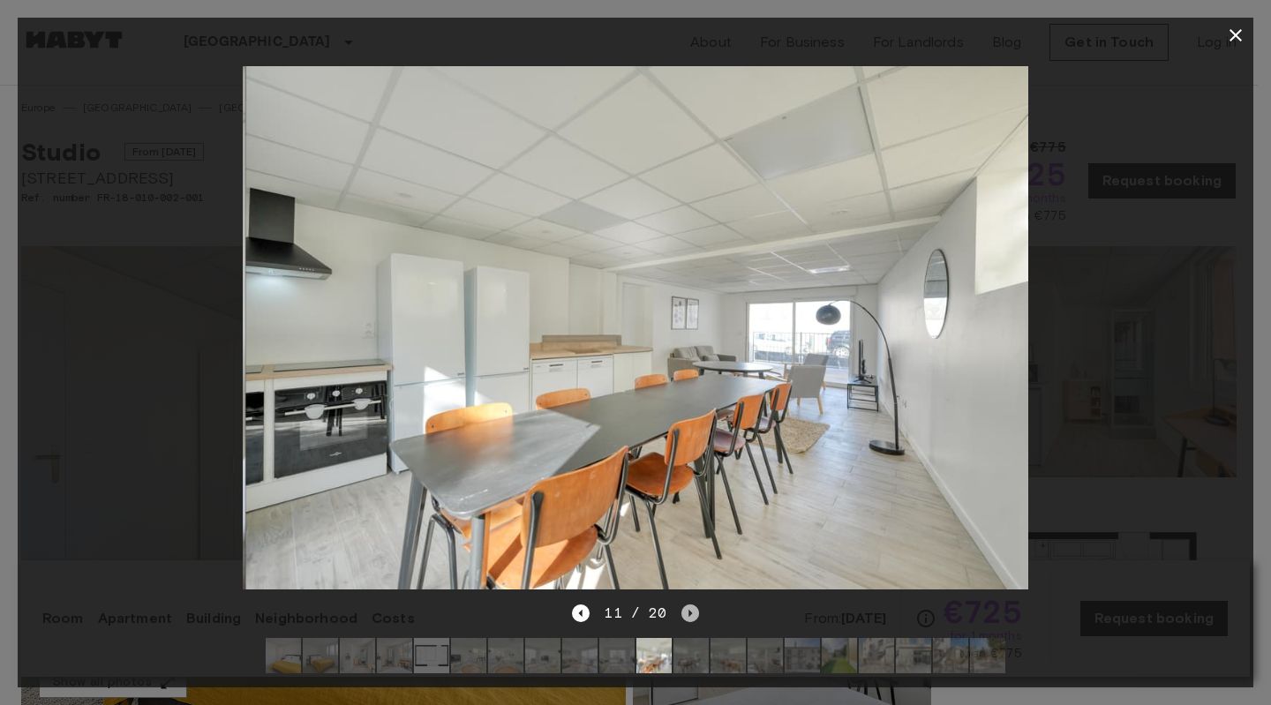
click at [684, 604] on icon "Next image" at bounding box center [690, 613] width 18 height 18
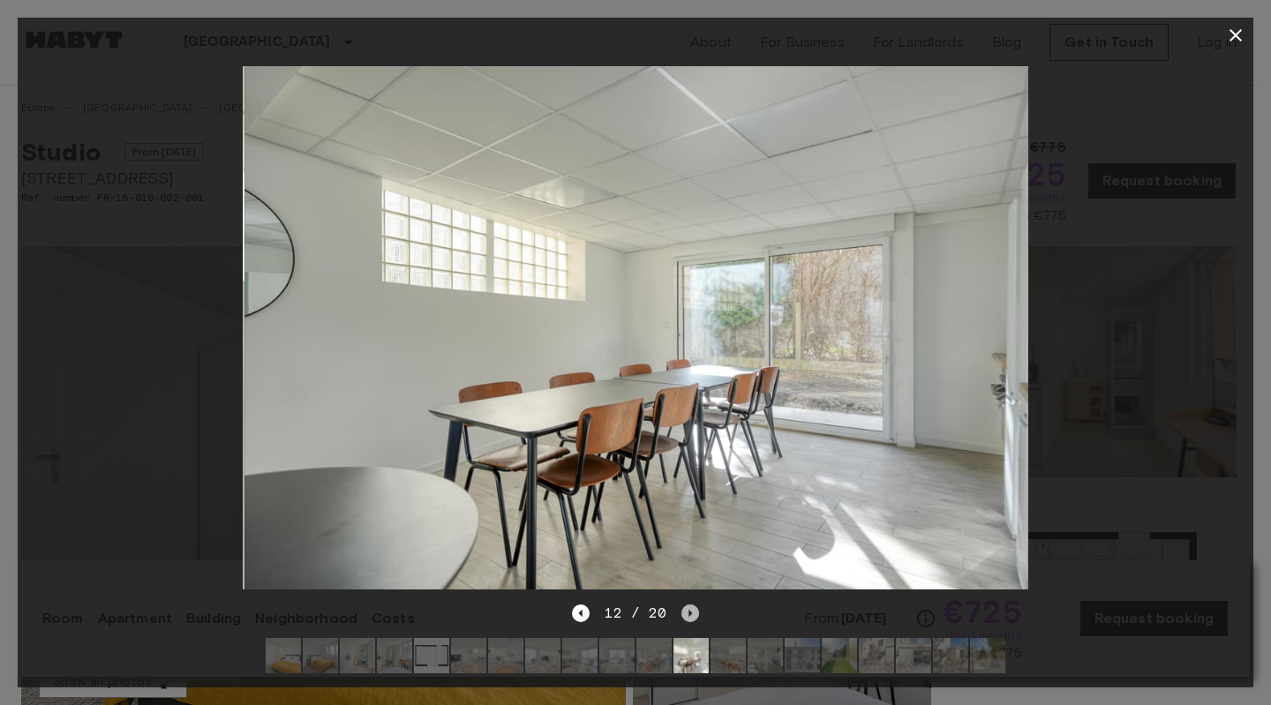
click at [684, 604] on icon "Next image" at bounding box center [690, 613] width 18 height 18
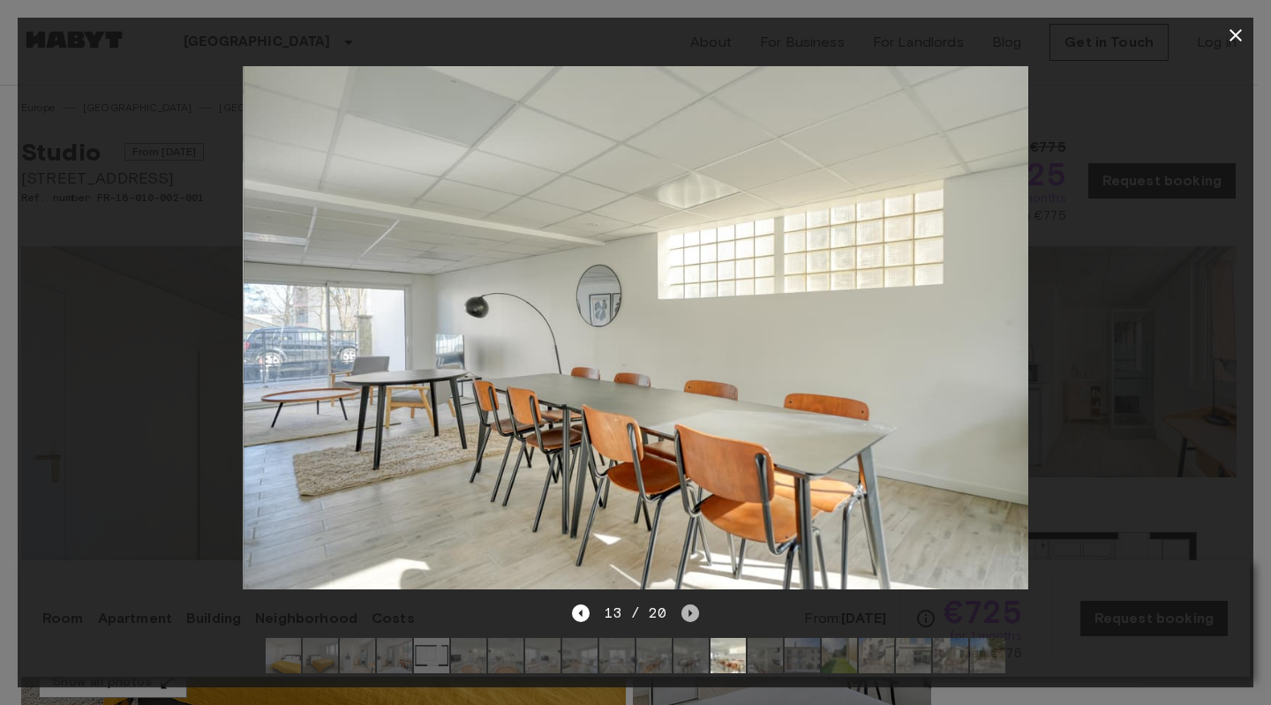
click at [684, 604] on icon "Next image" at bounding box center [690, 613] width 18 height 18
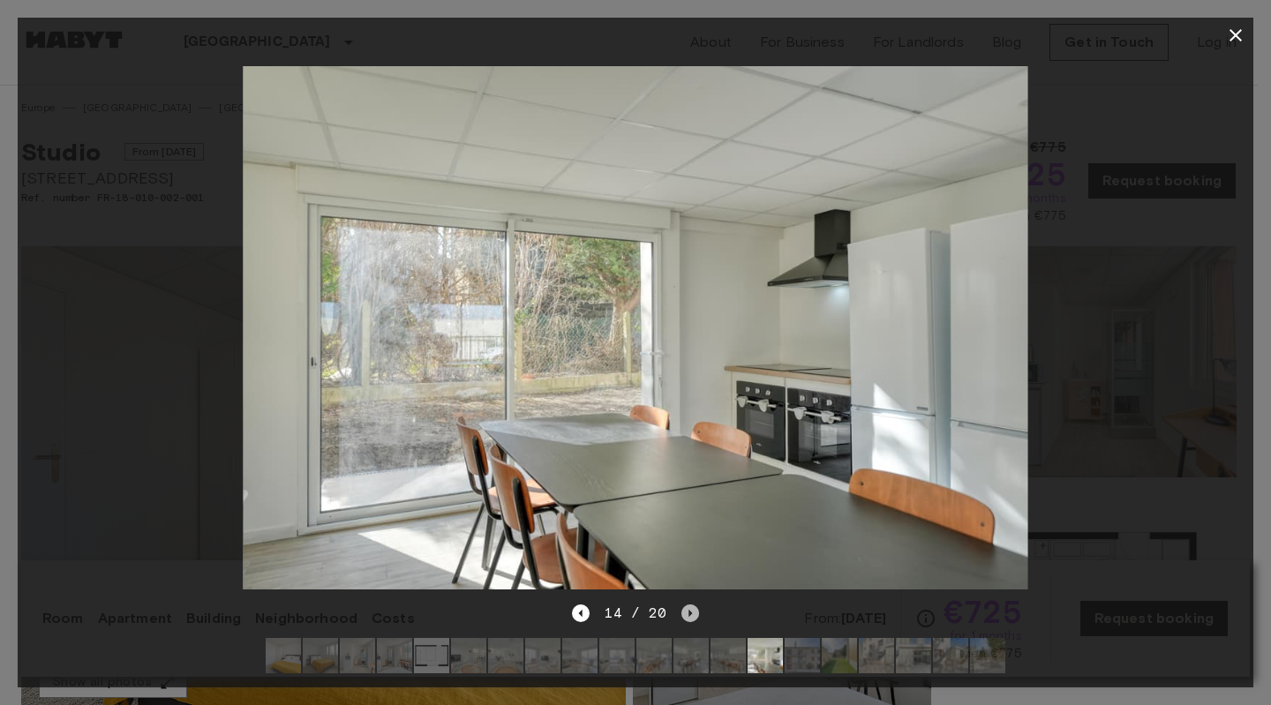
click at [684, 604] on icon "Next image" at bounding box center [690, 613] width 18 height 18
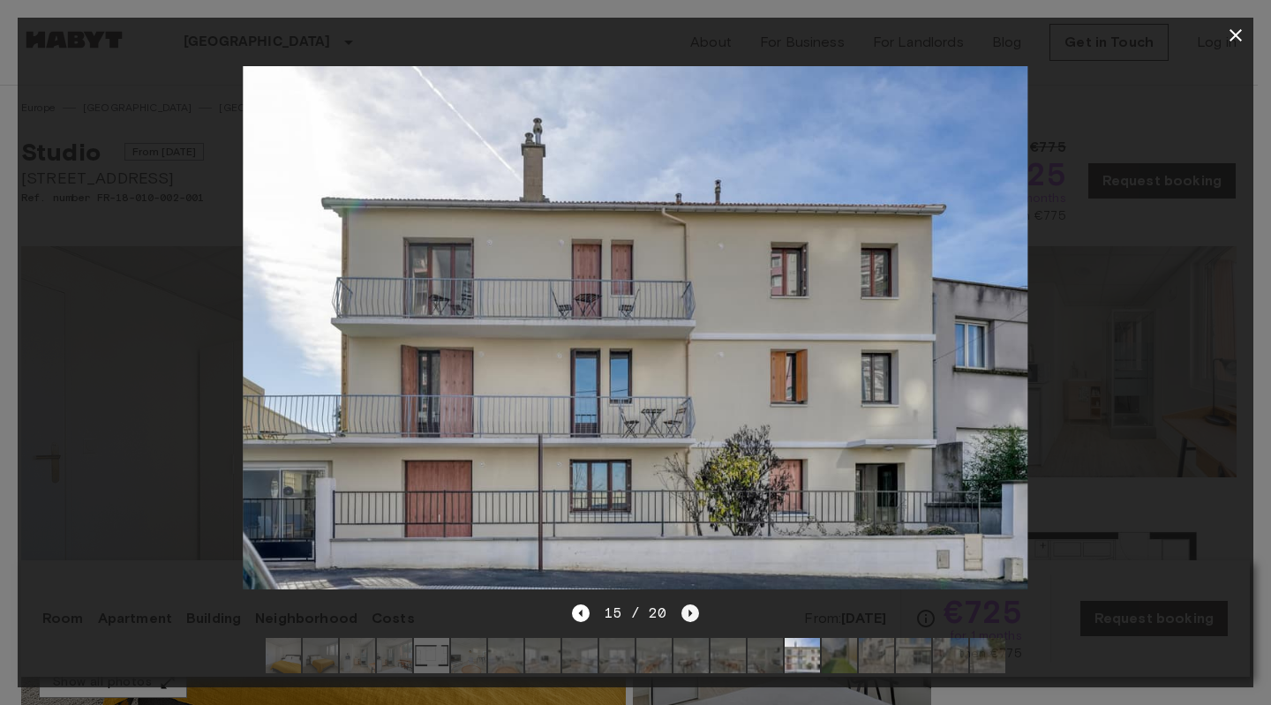
click at [684, 604] on icon "Next image" at bounding box center [690, 613] width 18 height 18
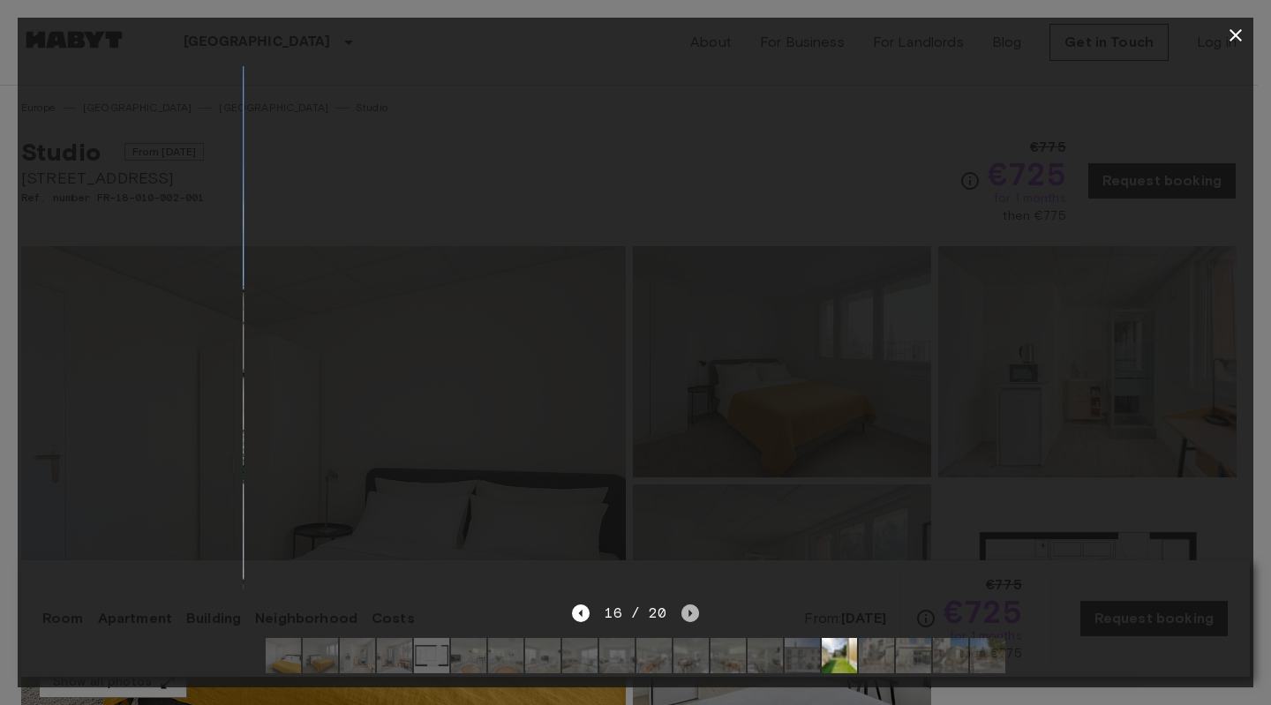
click at [684, 604] on icon "Next image" at bounding box center [690, 613] width 18 height 18
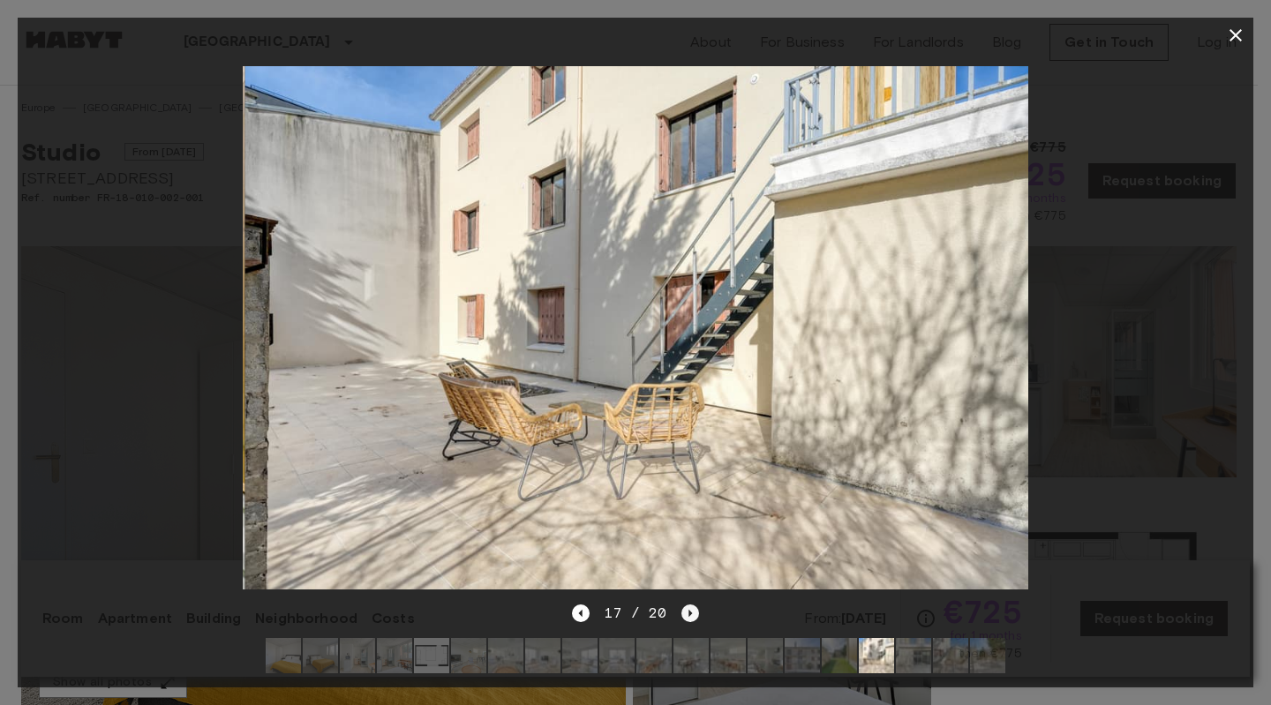
click at [684, 604] on icon "Next image" at bounding box center [690, 613] width 18 height 18
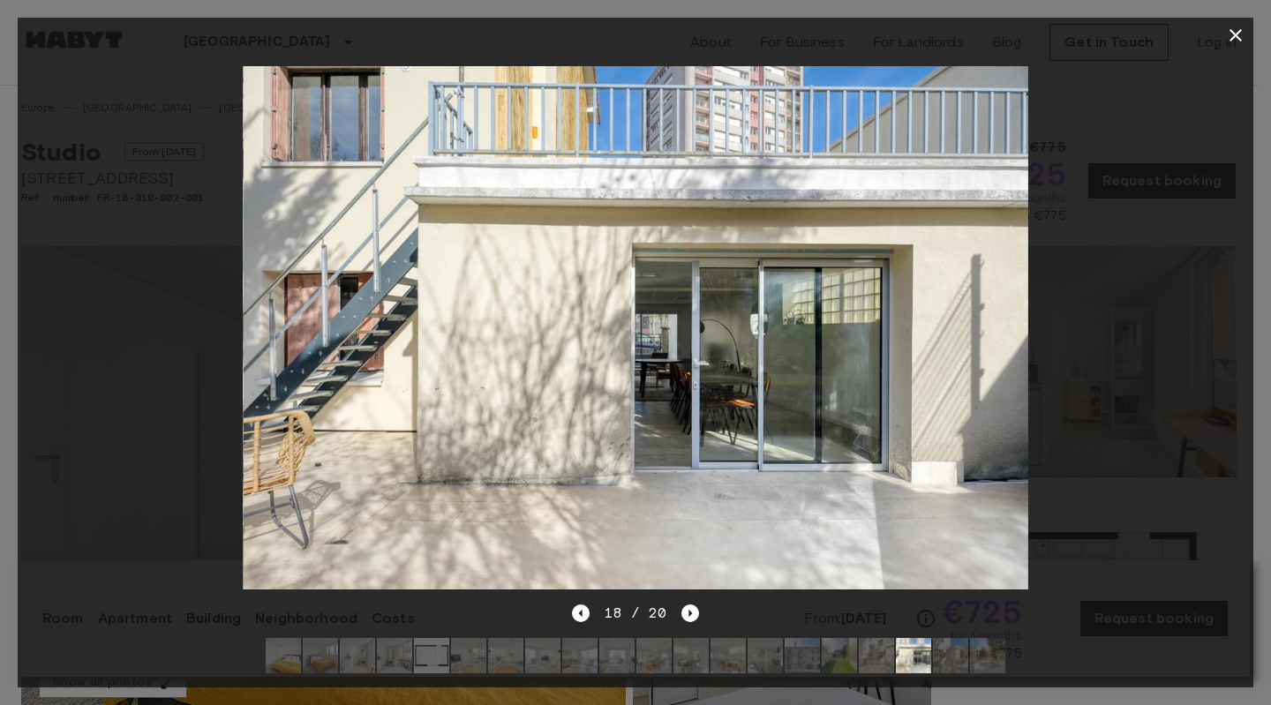
click at [1229, 38] on icon "button" at bounding box center [1235, 35] width 21 height 21
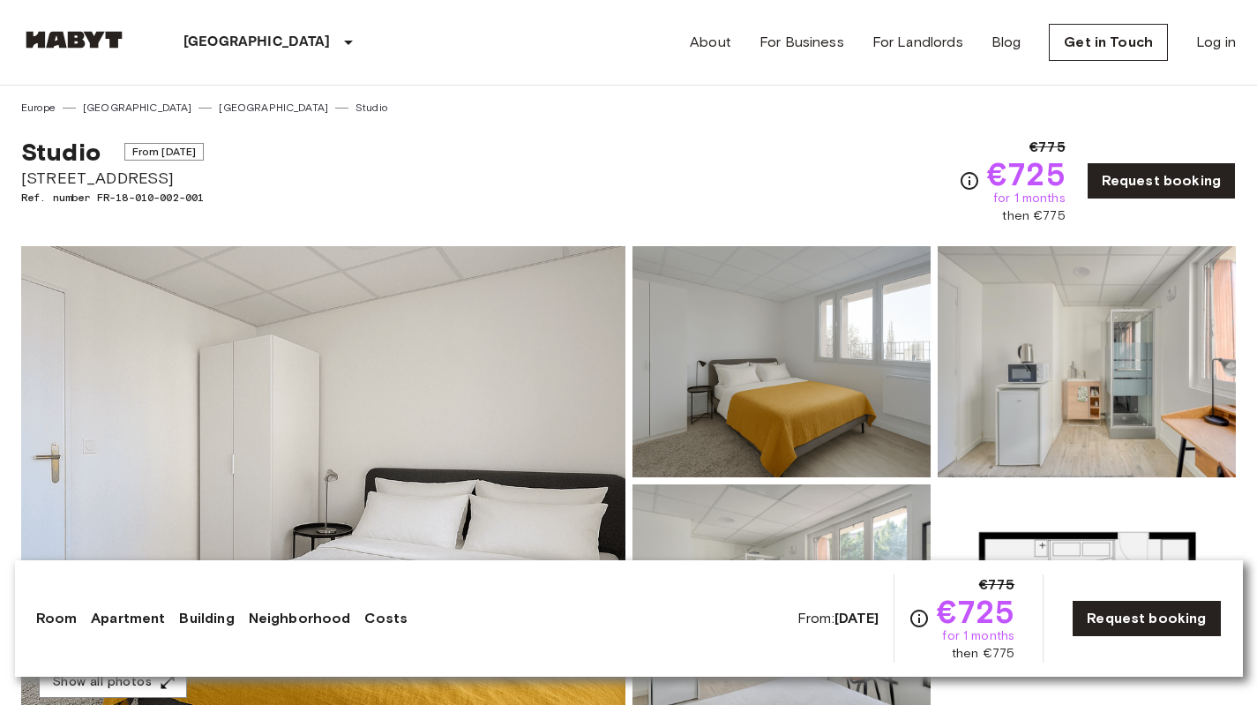
scroll to position [1, 0]
click at [745, 402] on img at bounding box center [782, 360] width 298 height 231
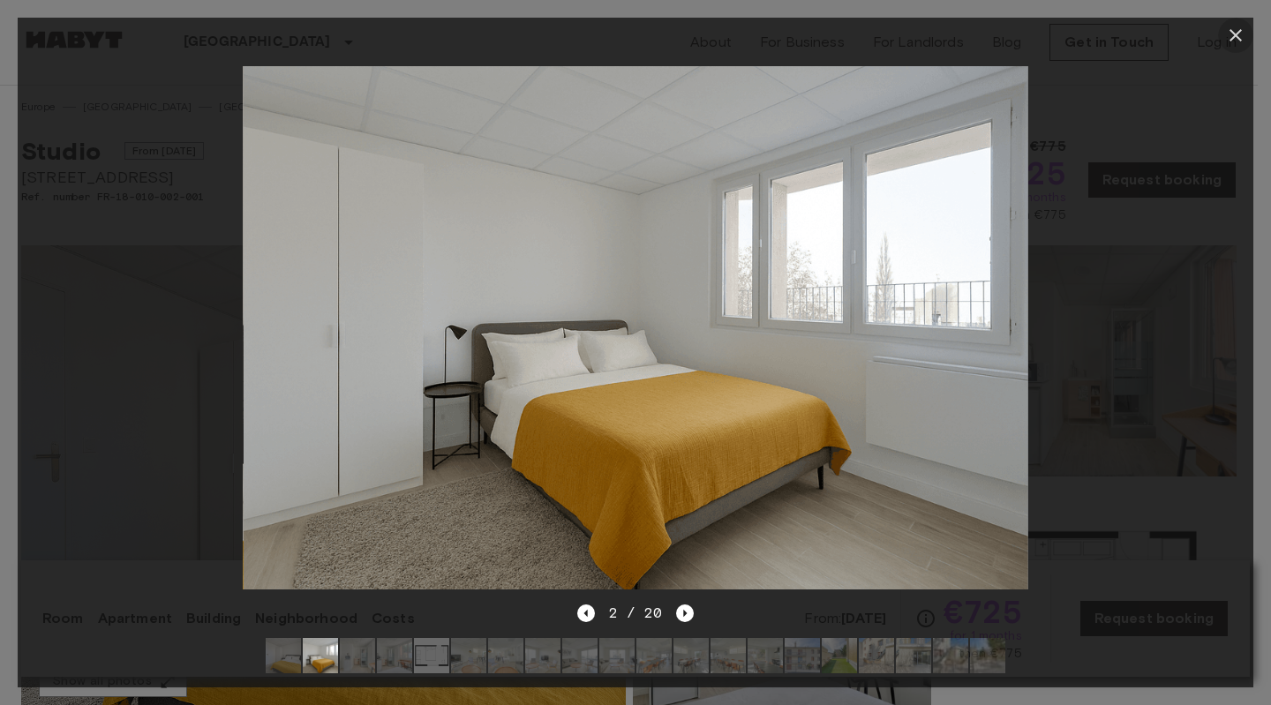
click at [1237, 39] on icon "button" at bounding box center [1235, 35] width 21 height 21
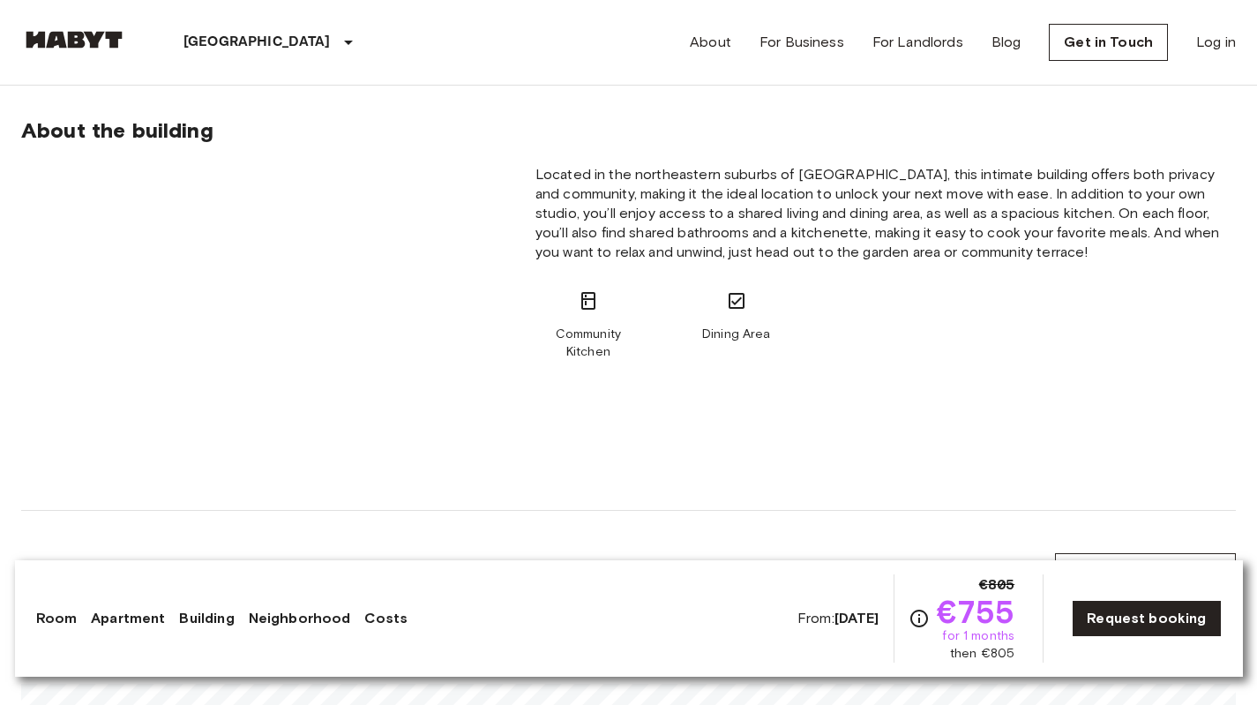
scroll to position [983, 0]
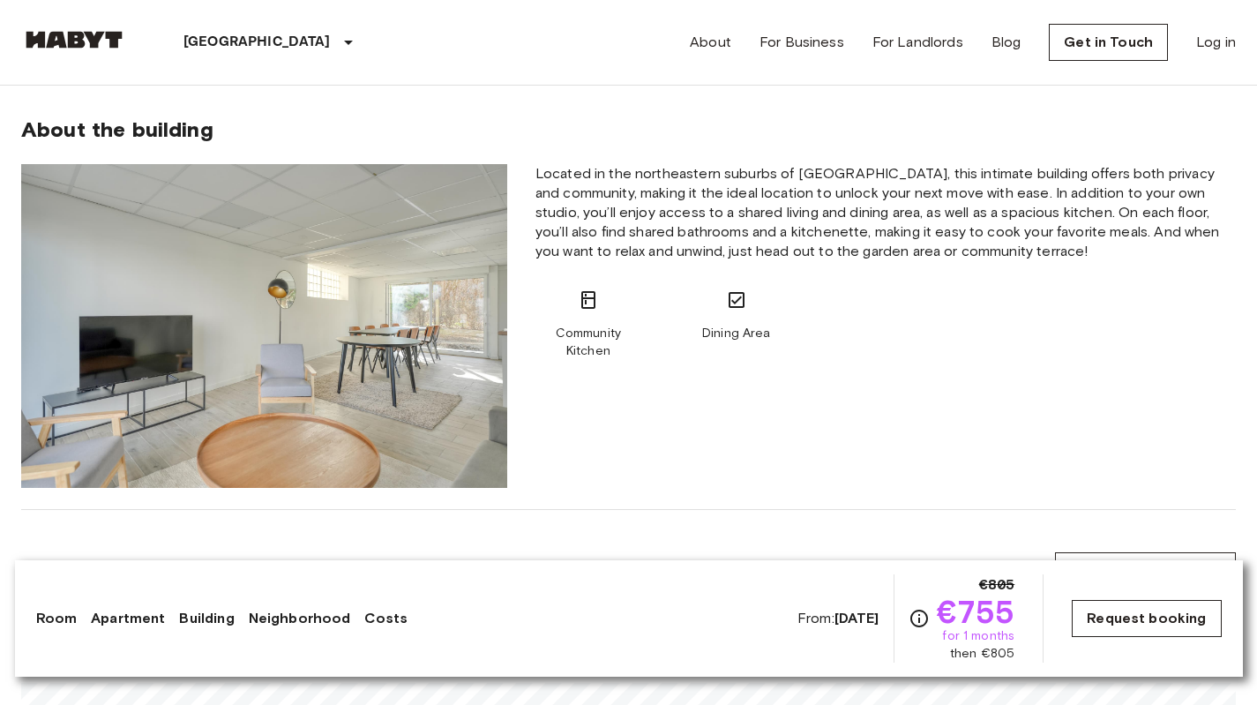
click at [1137, 621] on link "Request booking" at bounding box center [1146, 618] width 149 height 37
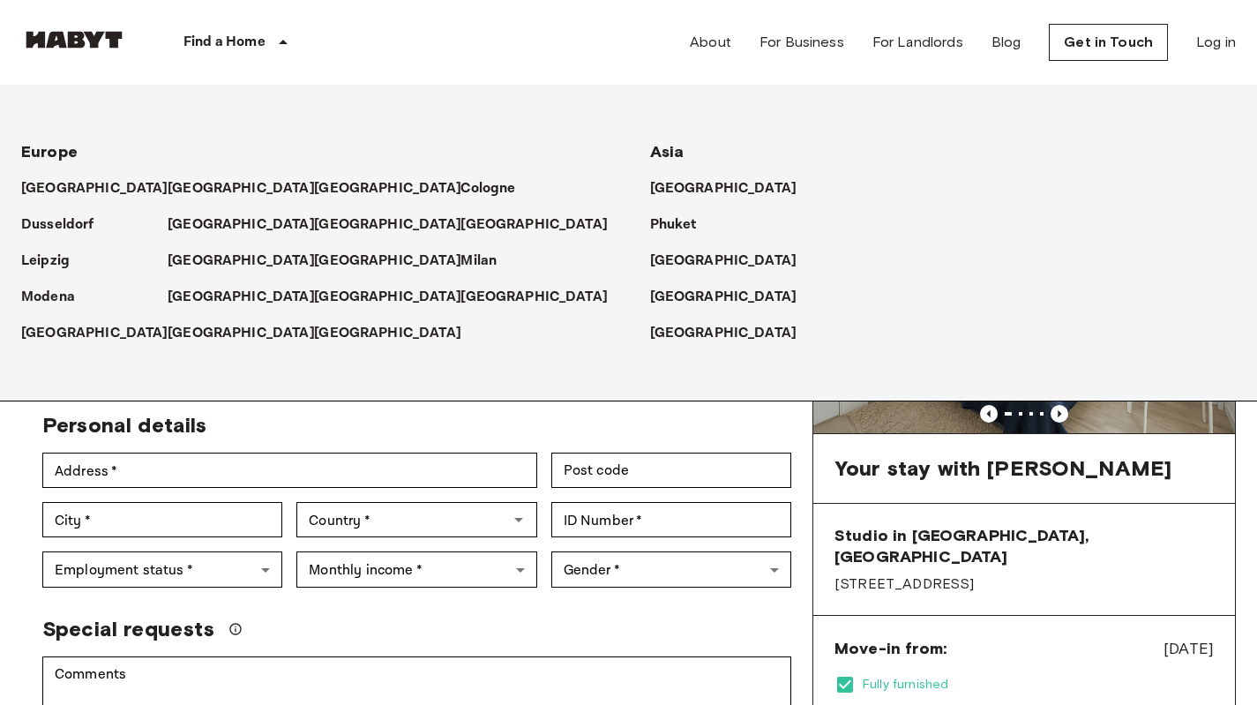
scroll to position [617, 0]
